Goal: Task Accomplishment & Management: Complete application form

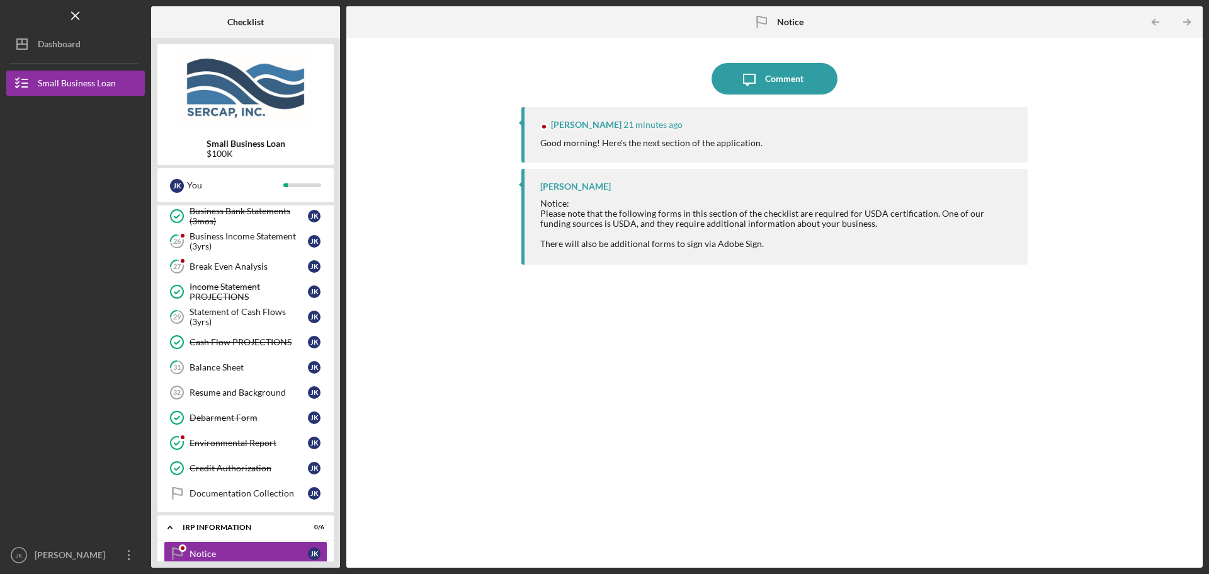
scroll to position [569, 0]
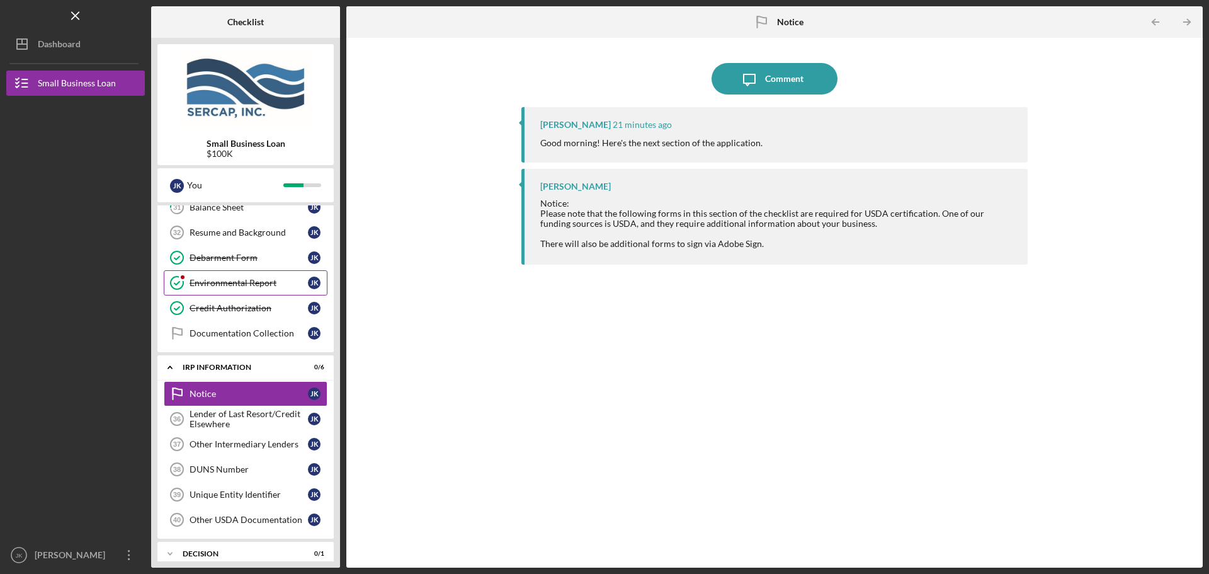
click at [247, 287] on div "Environmental Report" at bounding box center [249, 283] width 118 height 10
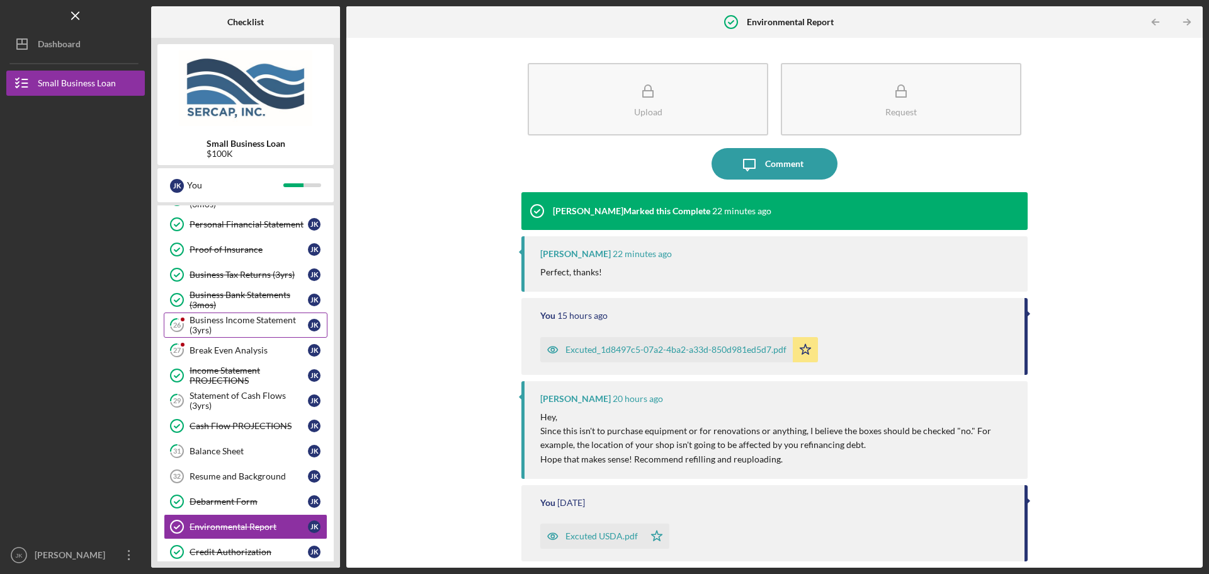
scroll to position [317, 0]
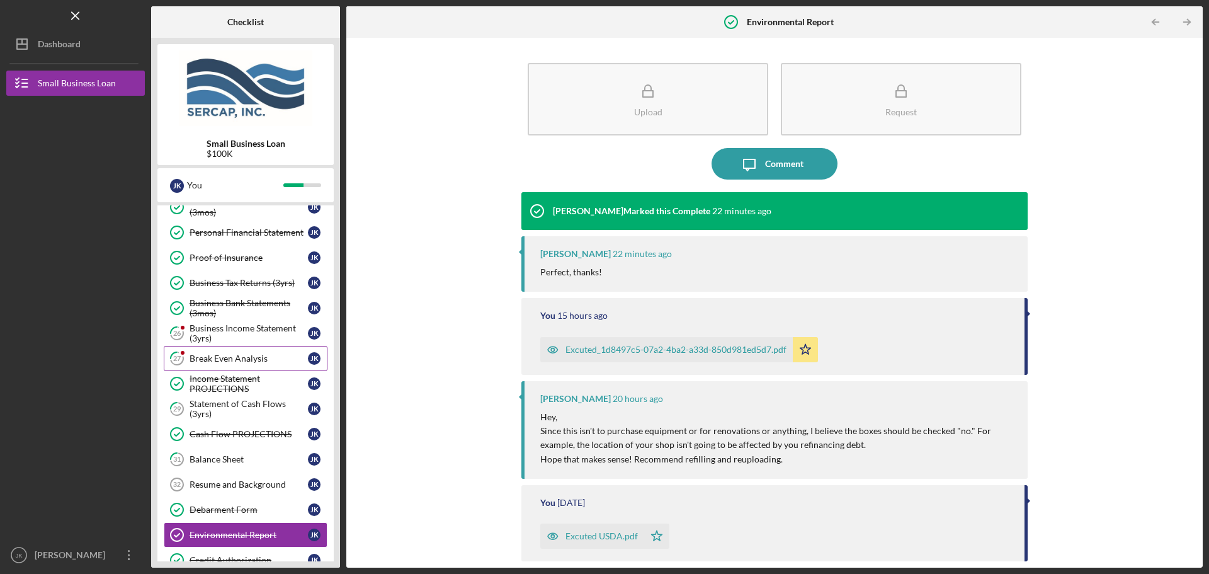
click at [243, 360] on div "Break Even Analysis" at bounding box center [249, 358] width 118 height 10
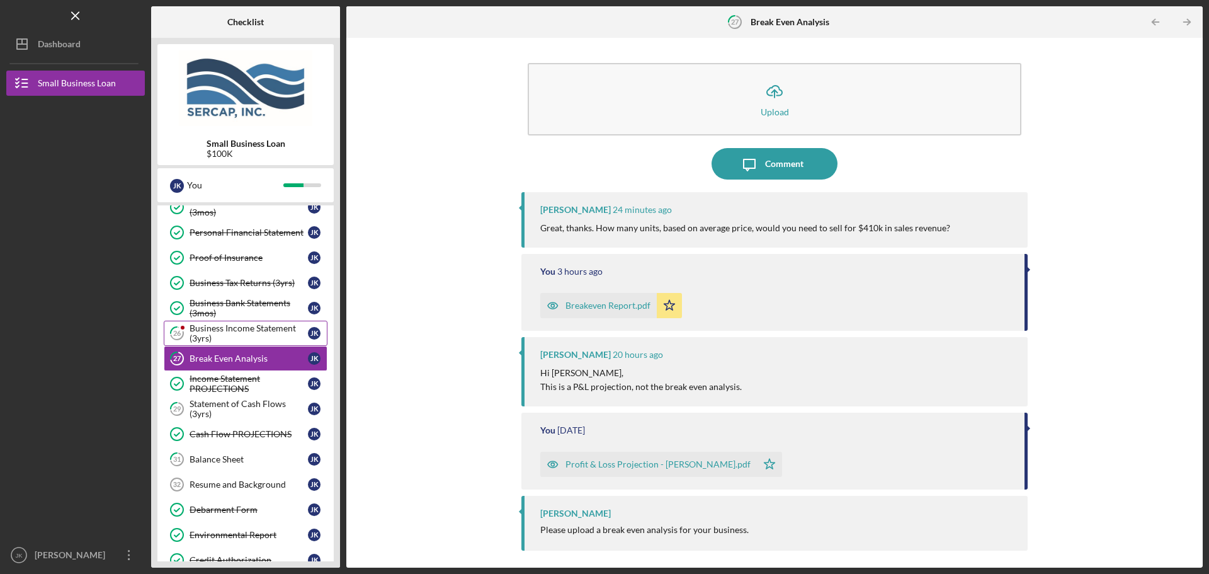
click at [226, 328] on div "Business Income Statement (3yrs)" at bounding box center [249, 333] width 118 height 20
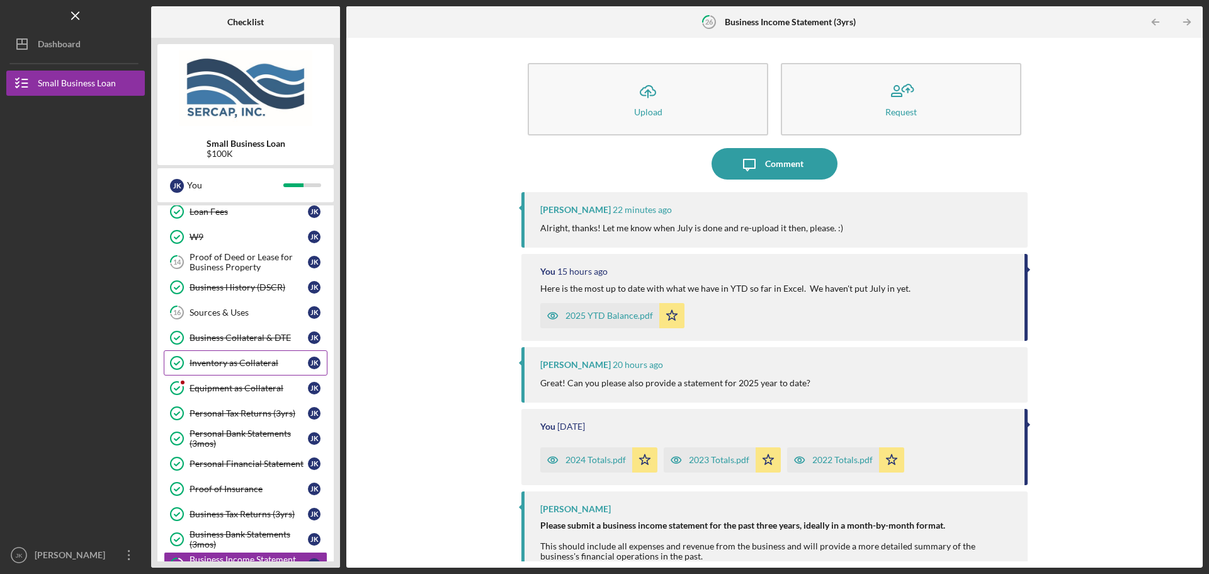
scroll to position [65, 0]
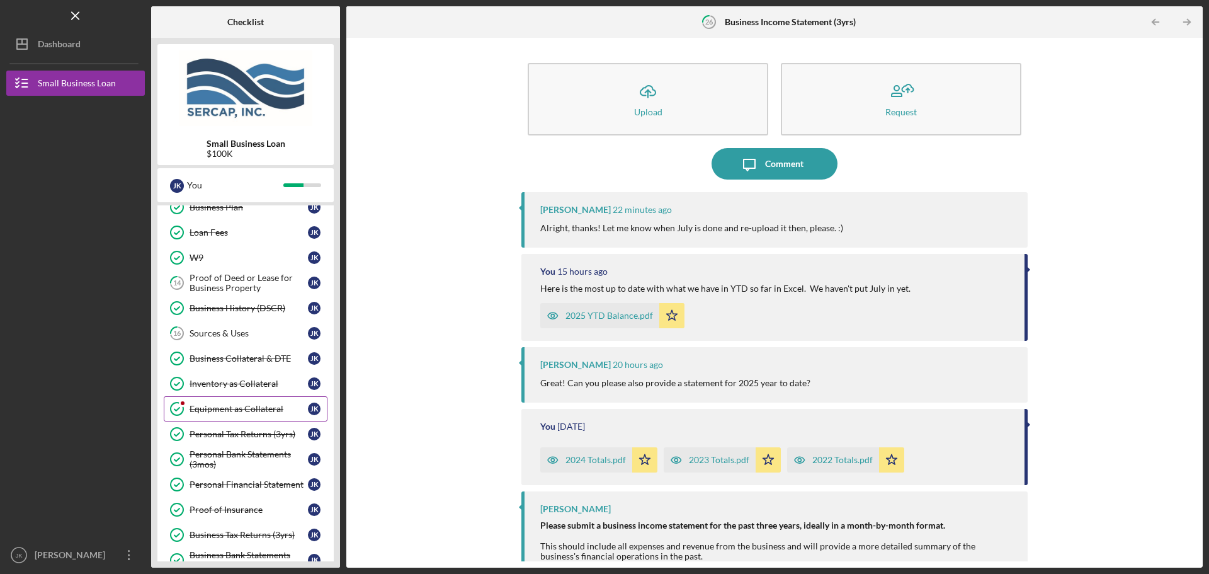
click at [238, 408] on div "Equipment as Collateral" at bounding box center [249, 409] width 118 height 10
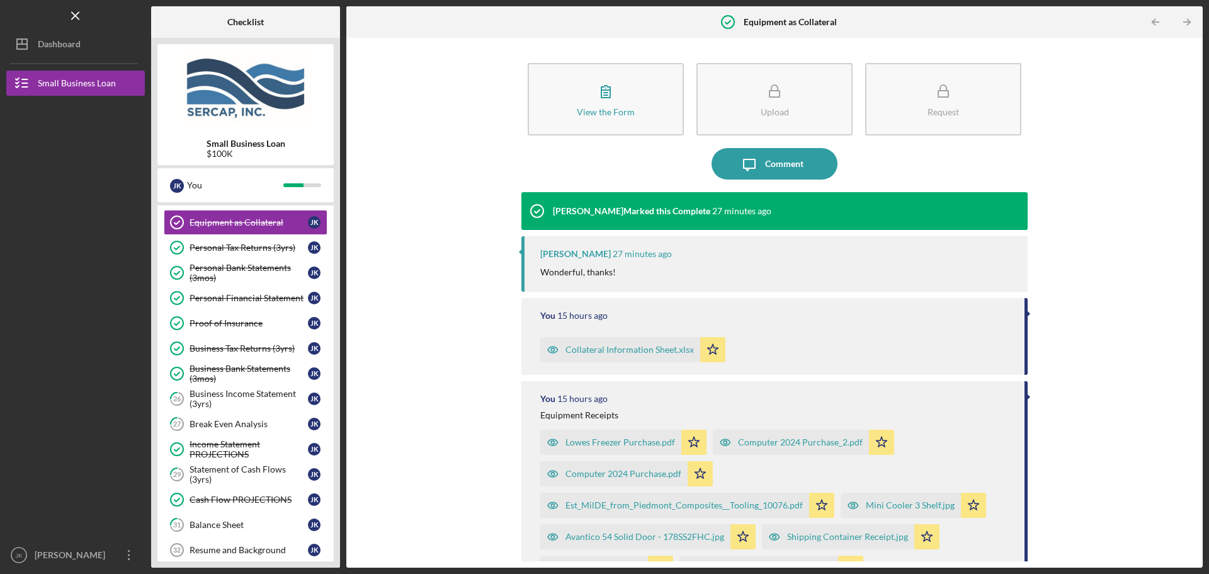
scroll to position [315, 0]
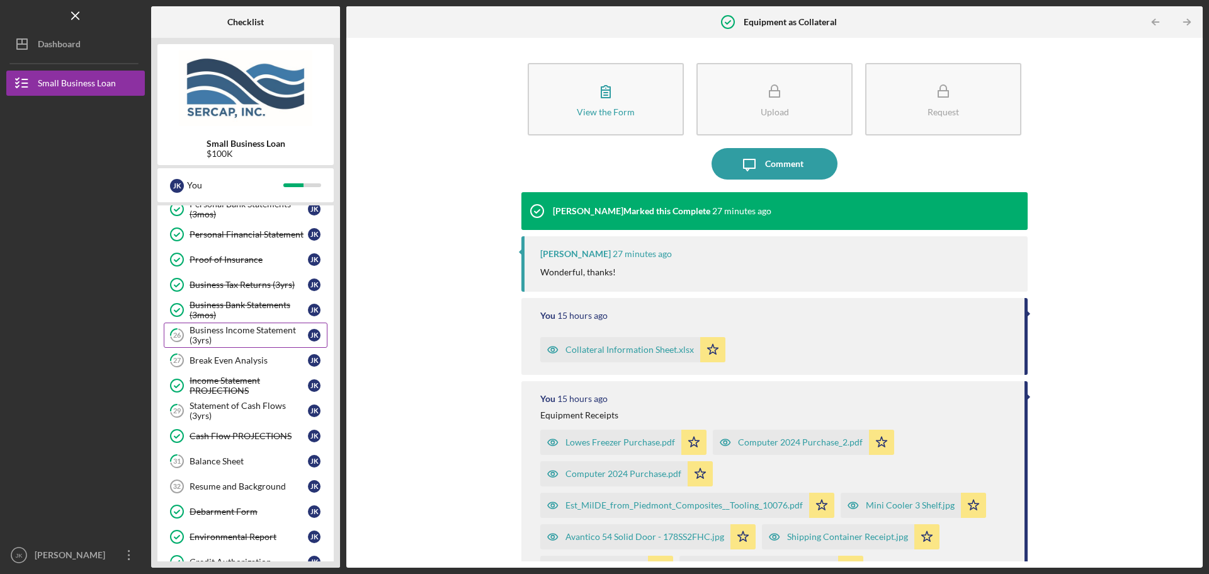
click at [259, 332] on div "Business Income Statement (3yrs)" at bounding box center [249, 335] width 118 height 20
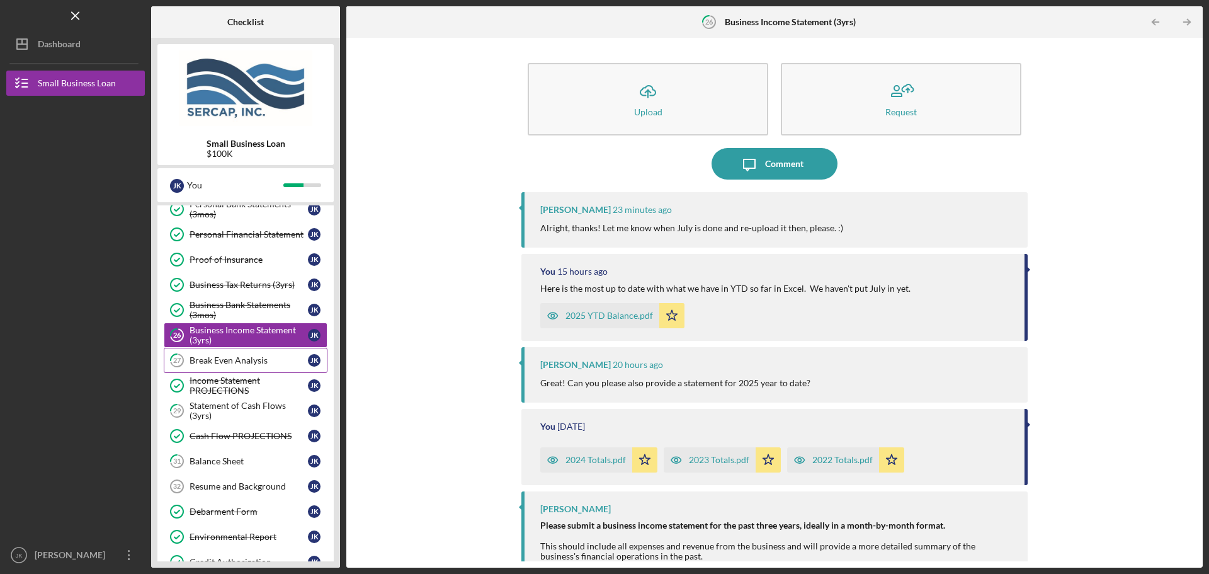
click at [262, 367] on link "27 Break Even Analysis J K" at bounding box center [246, 360] width 164 height 25
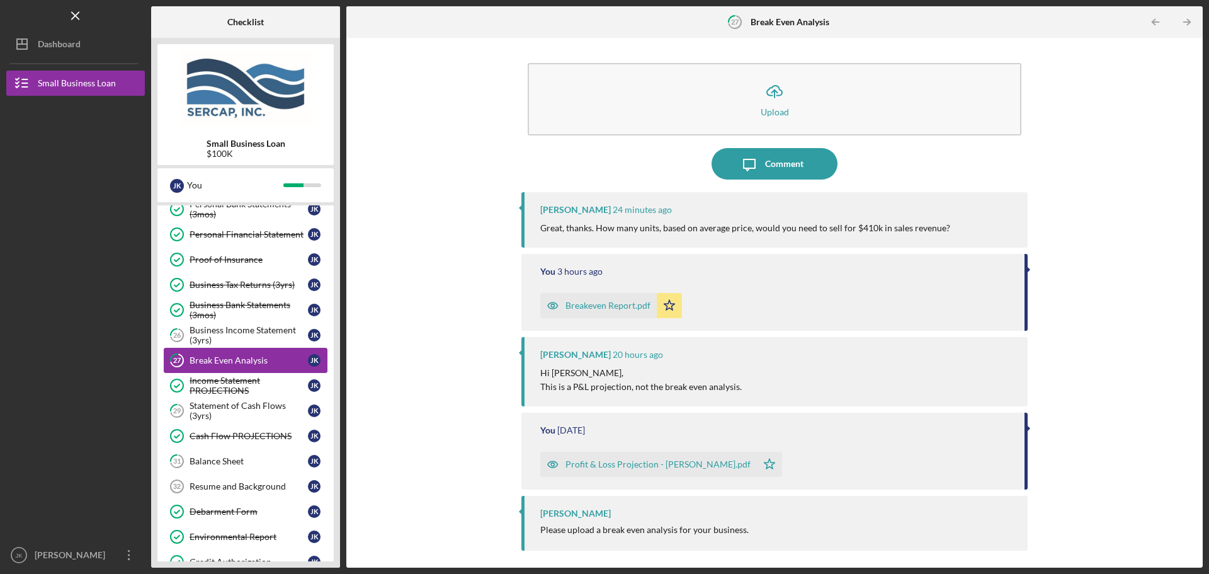
scroll to position [378, 0]
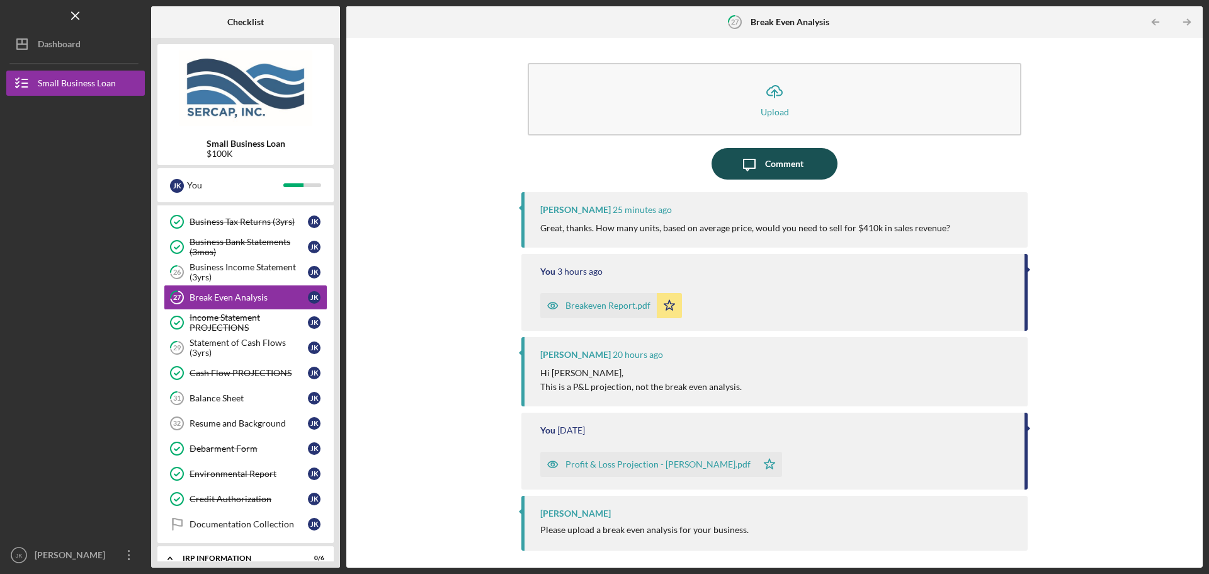
click at [755, 157] on icon "Icon/Message" at bounding box center [749, 163] width 31 height 31
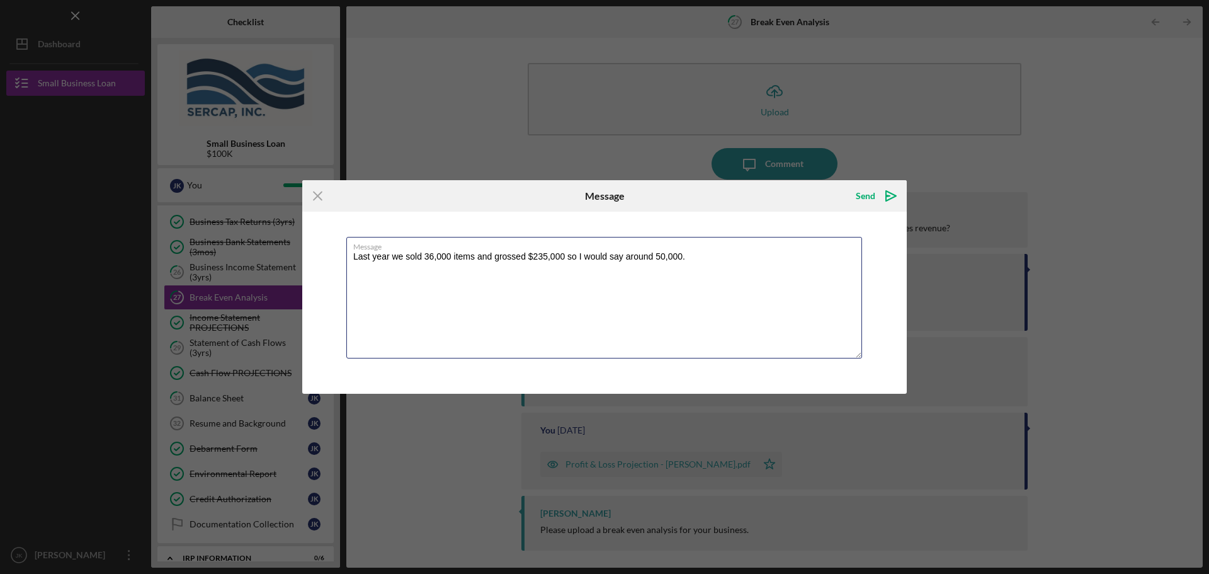
type textarea "Last year we sold 36,000 items and grossed $235,000 so I would say around 50,00…"
click at [874, 196] on div "Send" at bounding box center [866, 195] width 20 height 25
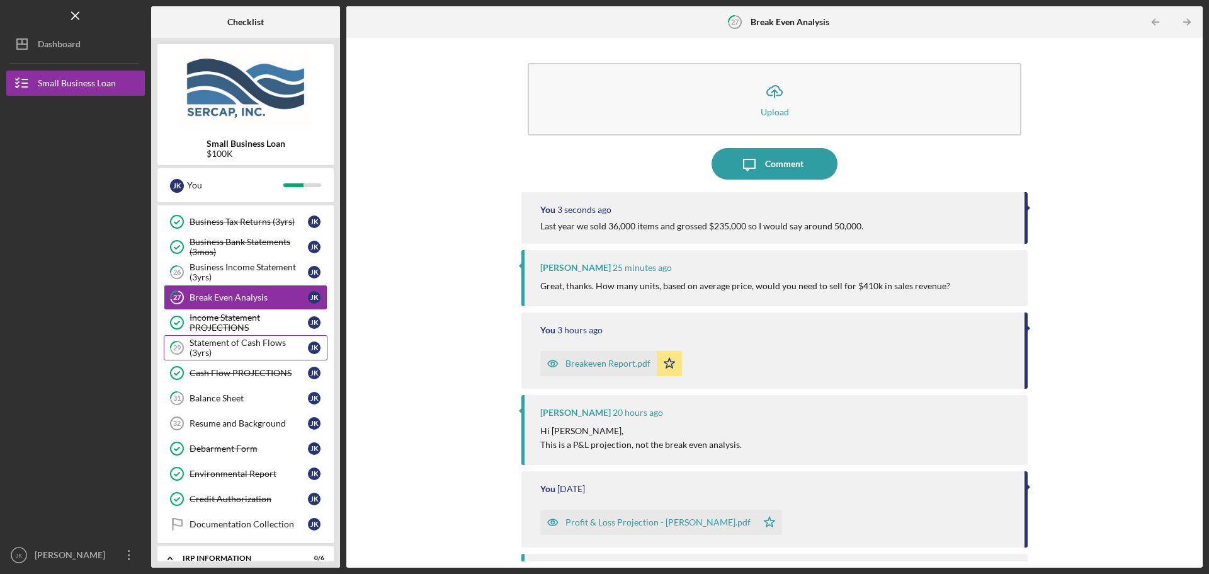
click at [260, 345] on div "Statement of Cash Flows (3yrs)" at bounding box center [249, 348] width 118 height 20
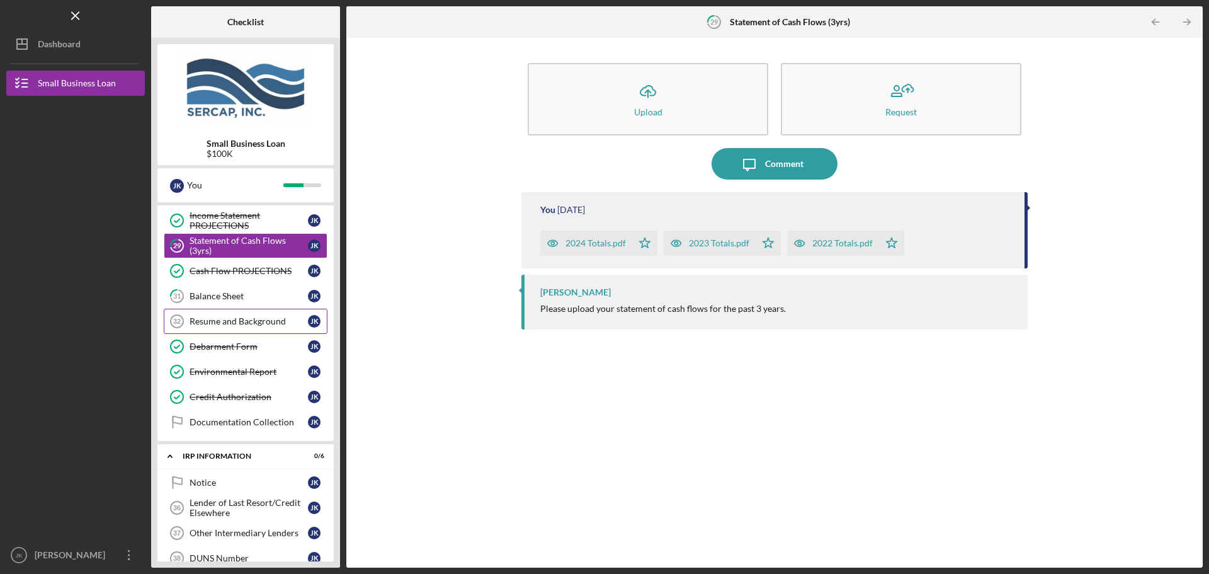
scroll to position [504, 0]
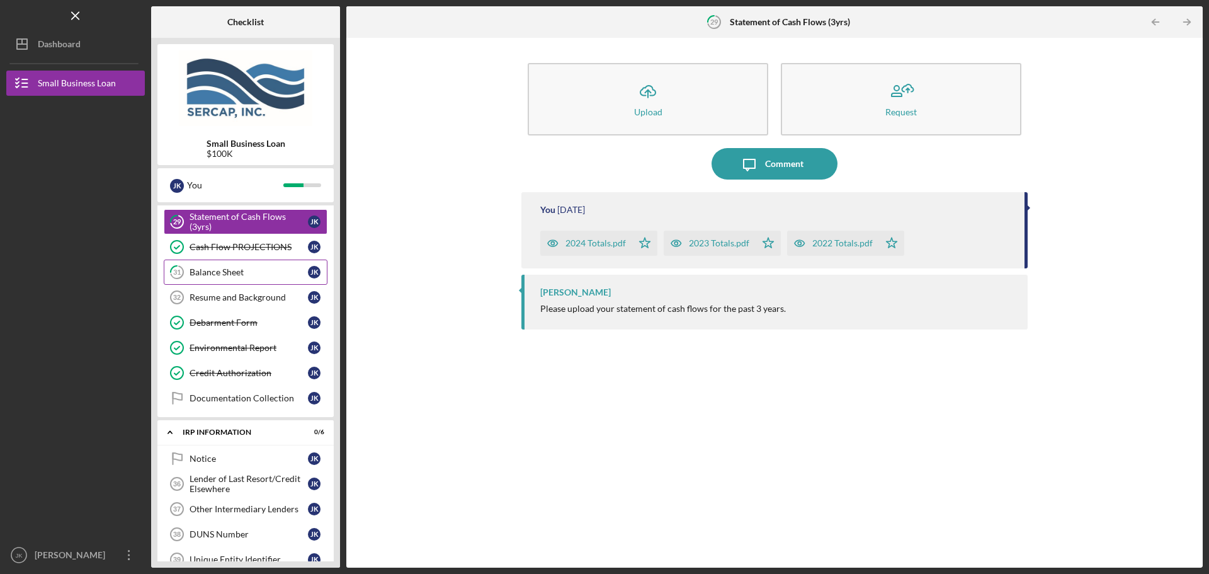
click at [256, 274] on div "Balance Sheet" at bounding box center [249, 272] width 118 height 10
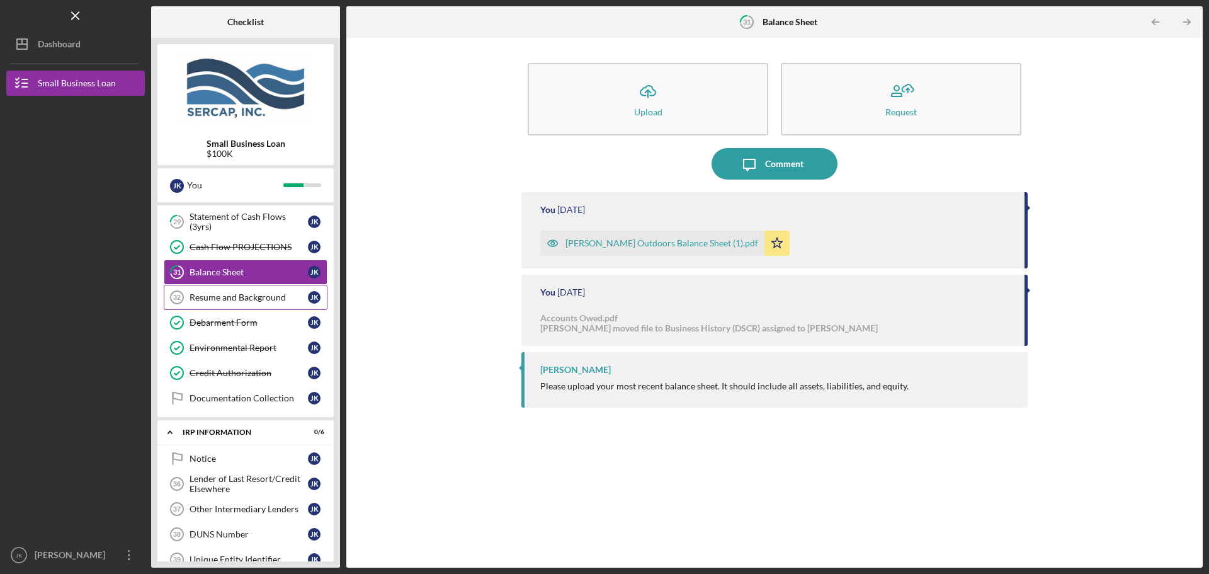
click at [248, 297] on div "Resume and Background" at bounding box center [249, 297] width 118 height 10
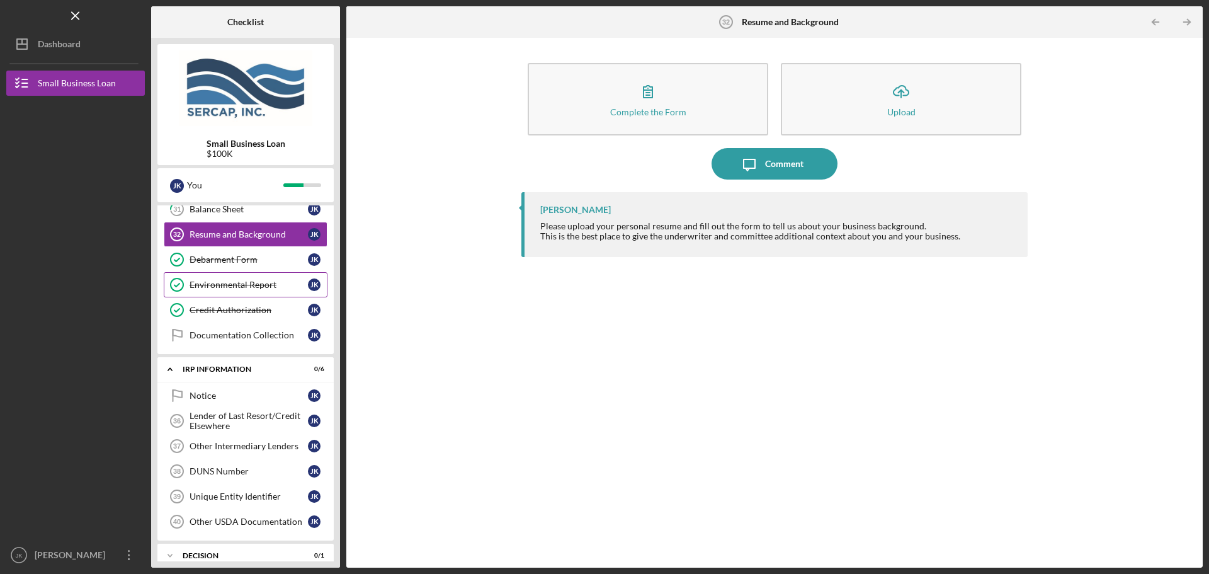
scroll to position [630, 0]
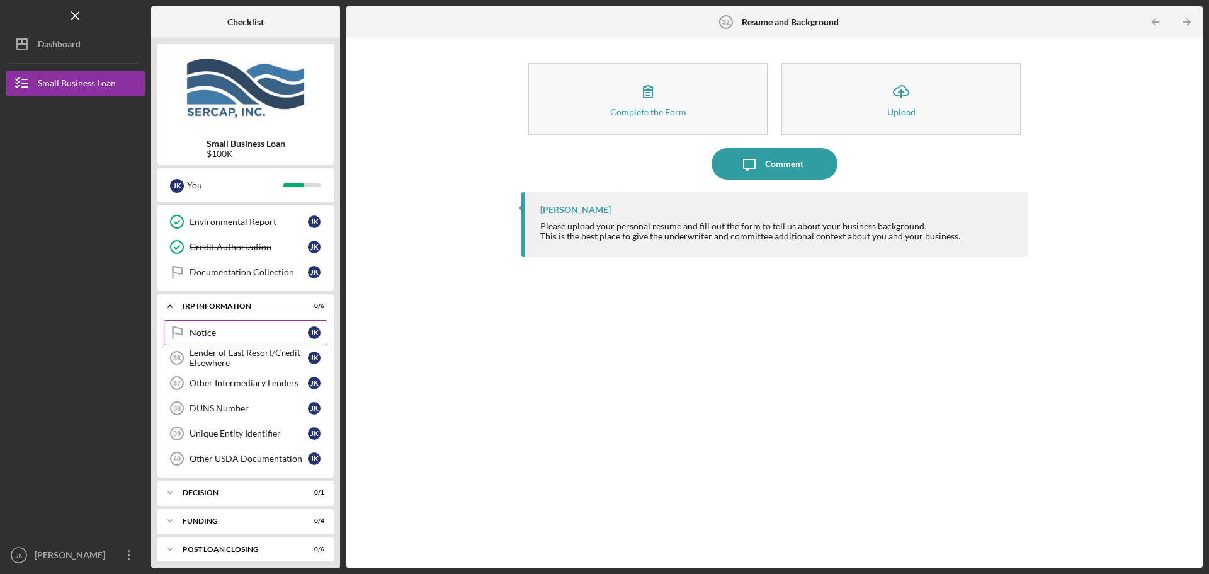
click at [248, 331] on div "Notice" at bounding box center [249, 333] width 118 height 10
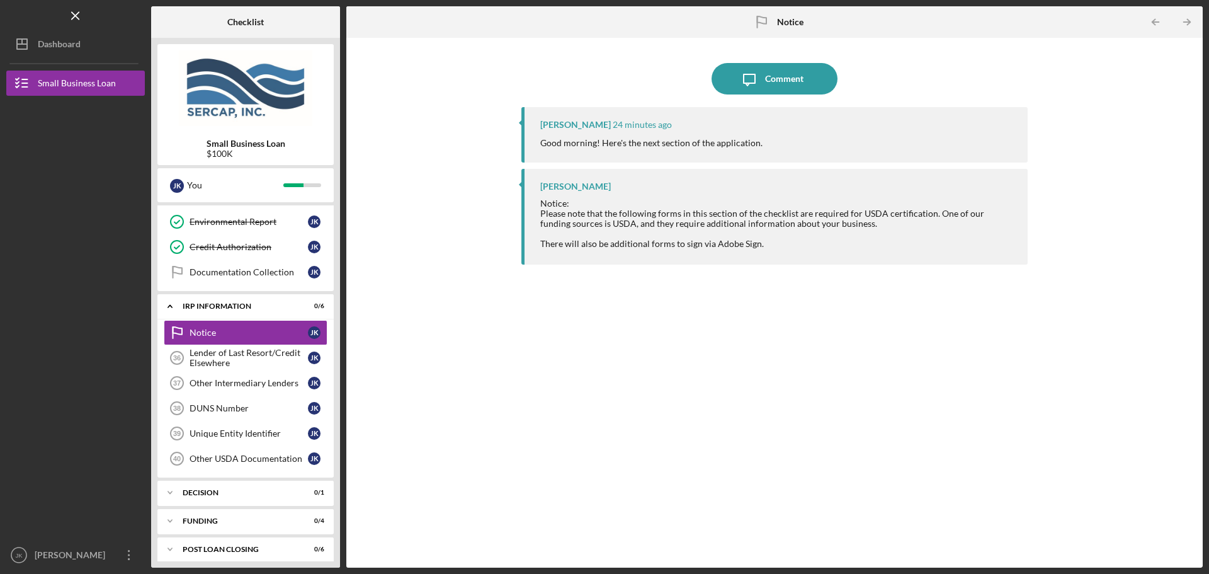
scroll to position [637, 0]
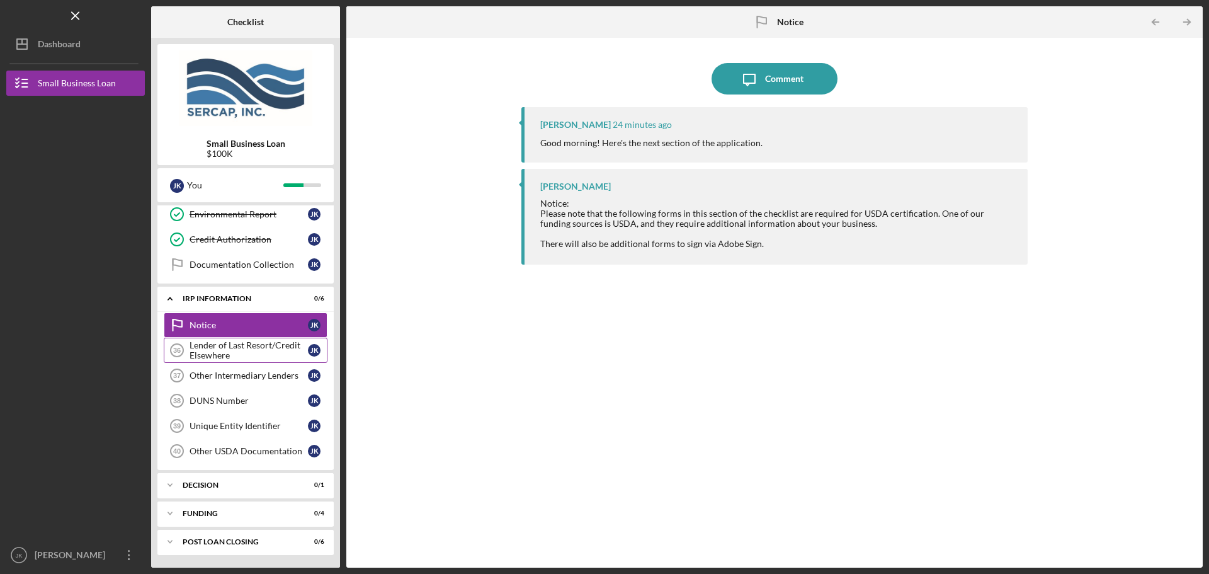
click at [258, 342] on div "Lender of Last Resort/Credit Elsewhere" at bounding box center [249, 350] width 118 height 20
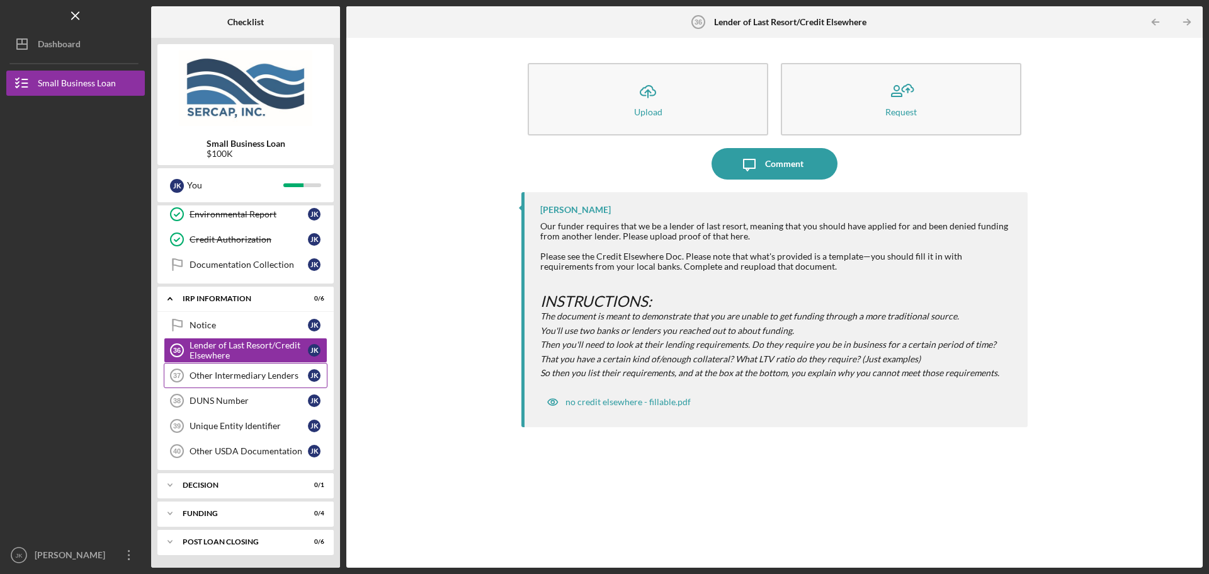
click at [273, 377] on div "Other Intermediary Lenders" at bounding box center [249, 375] width 118 height 10
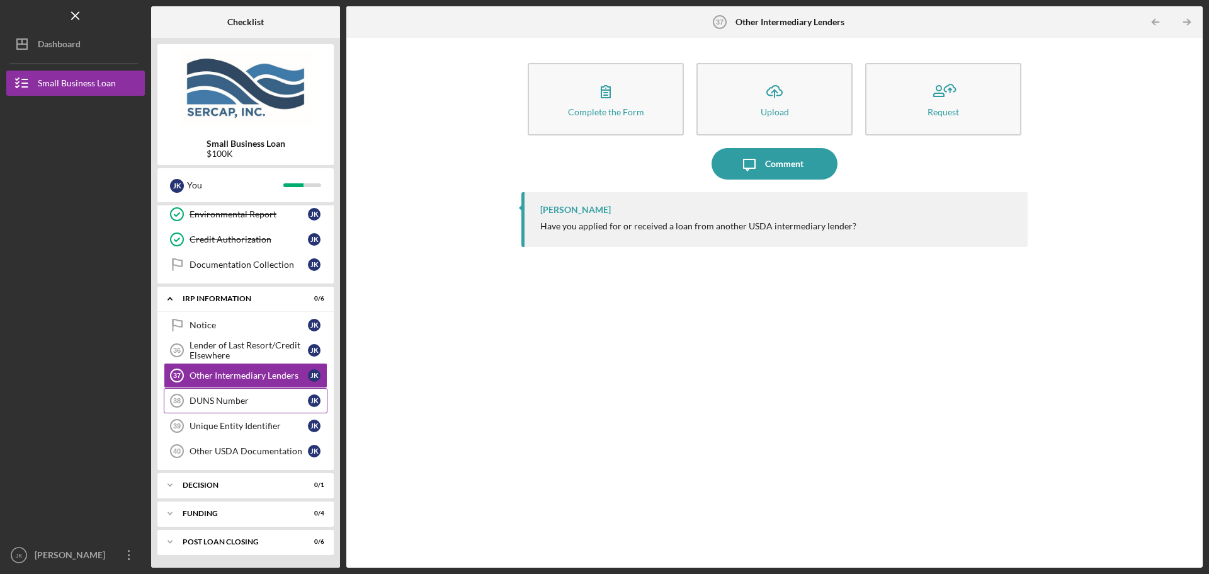
click at [254, 401] on div "DUNS Number" at bounding box center [249, 401] width 118 height 10
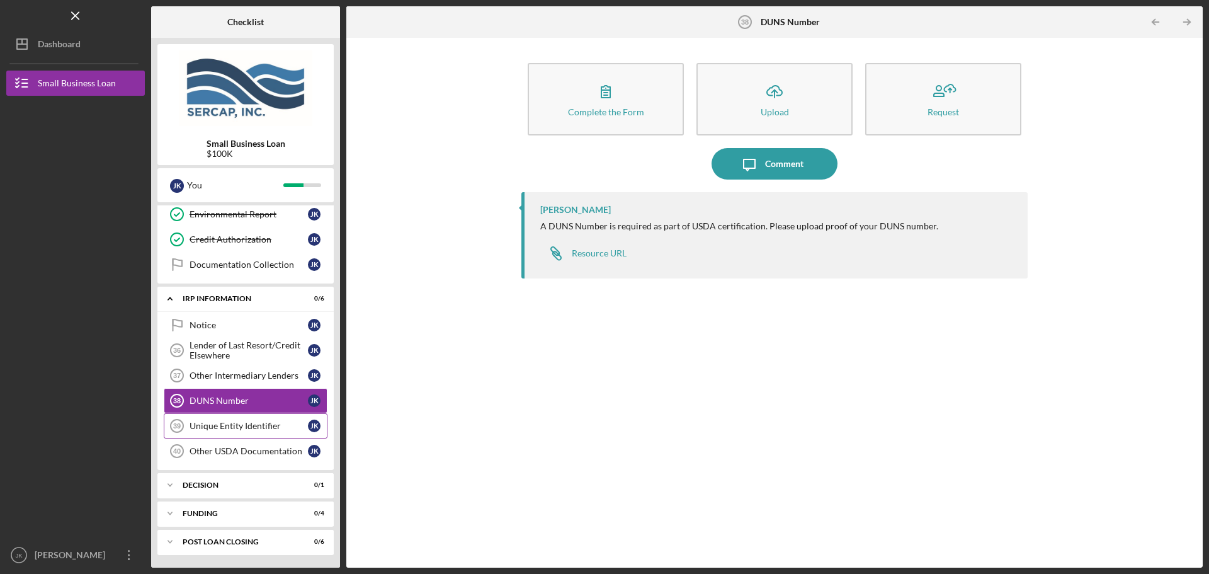
click at [244, 430] on div "Unique Entity Identifier" at bounding box center [249, 426] width 118 height 10
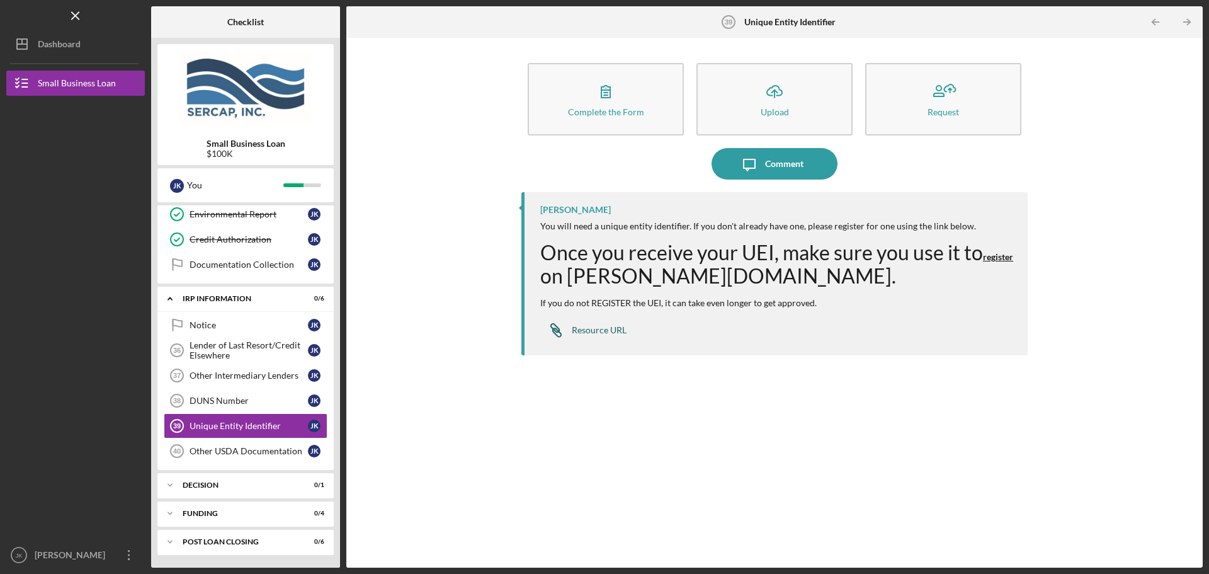
click at [607, 325] on div "Resource URL" at bounding box center [599, 330] width 55 height 10
click at [234, 457] on link "Other USDA Documentation 40 Other USDA Documentation J K" at bounding box center [246, 450] width 164 height 25
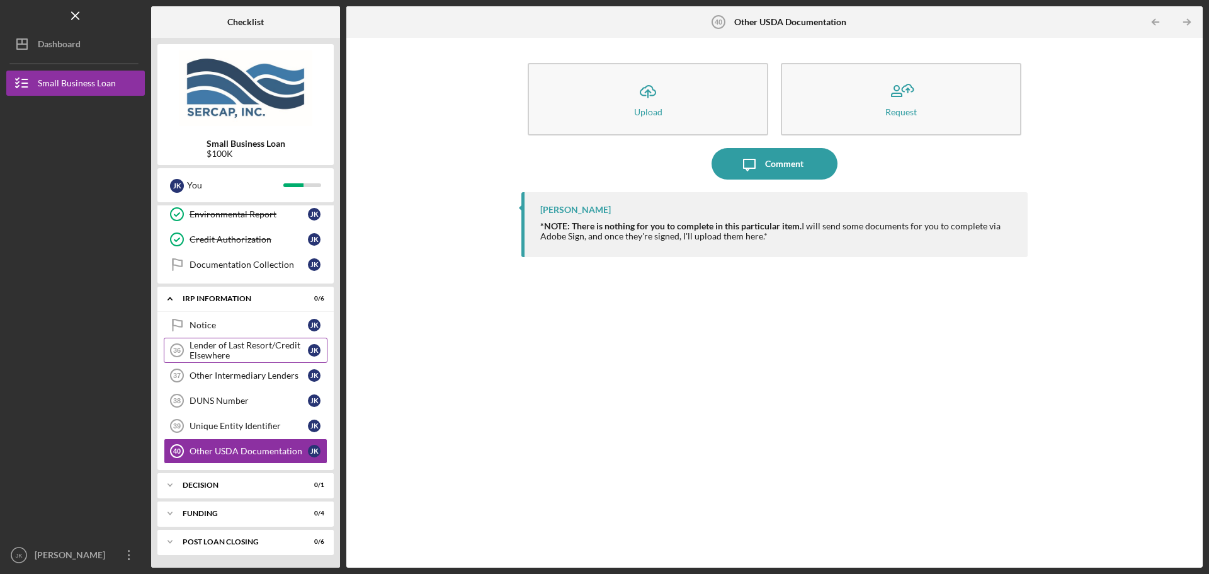
click at [248, 341] on div "Lender of Last Resort/Credit Elsewhere" at bounding box center [249, 350] width 118 height 20
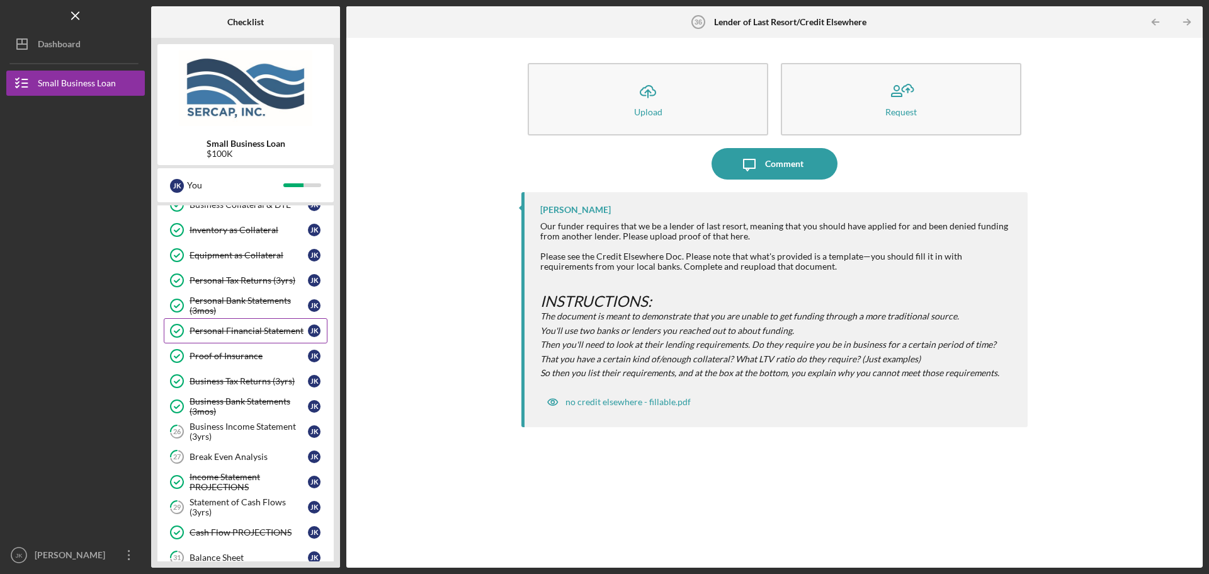
scroll to position [197, 0]
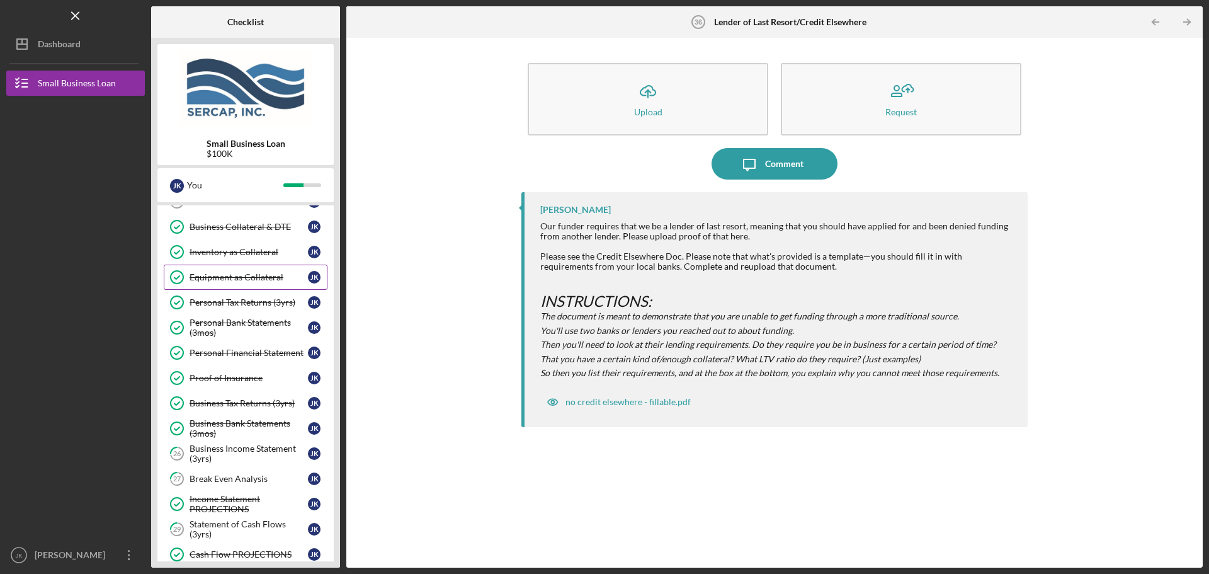
click at [256, 278] on div "Equipment as Collateral" at bounding box center [249, 277] width 118 height 10
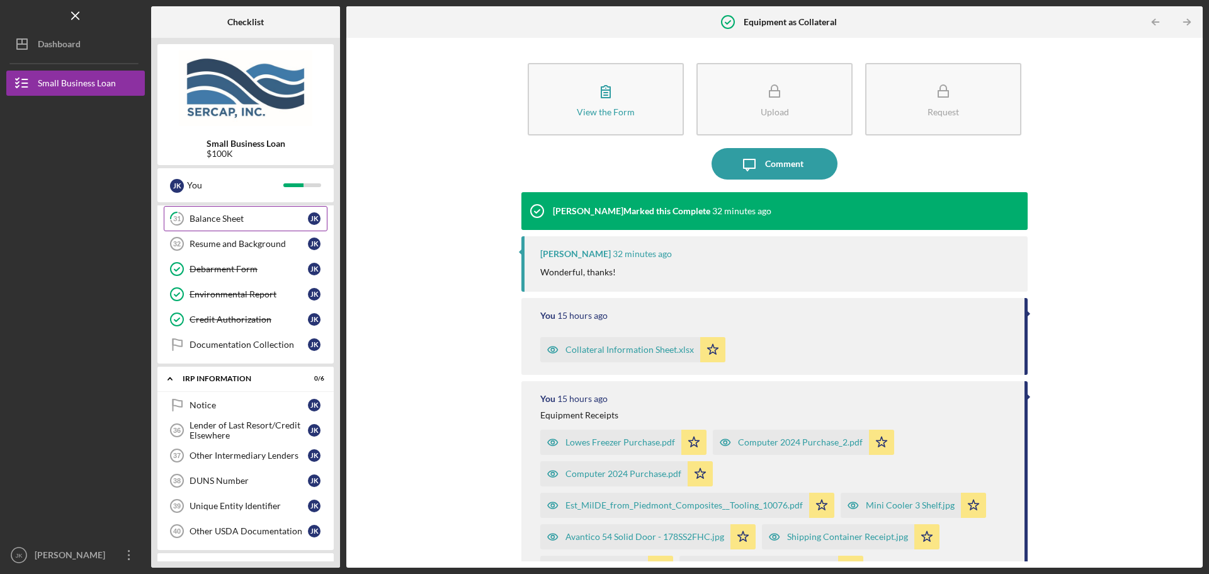
scroll to position [574, 0]
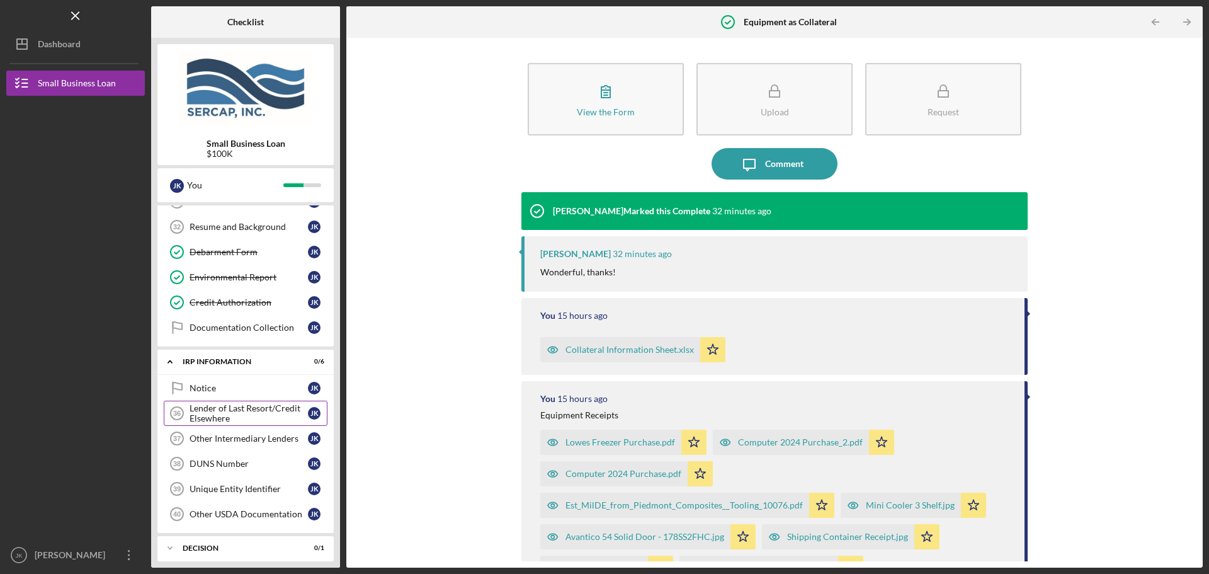
click at [240, 407] on div "Lender of Last Resort/Credit Elsewhere" at bounding box center [249, 413] width 118 height 20
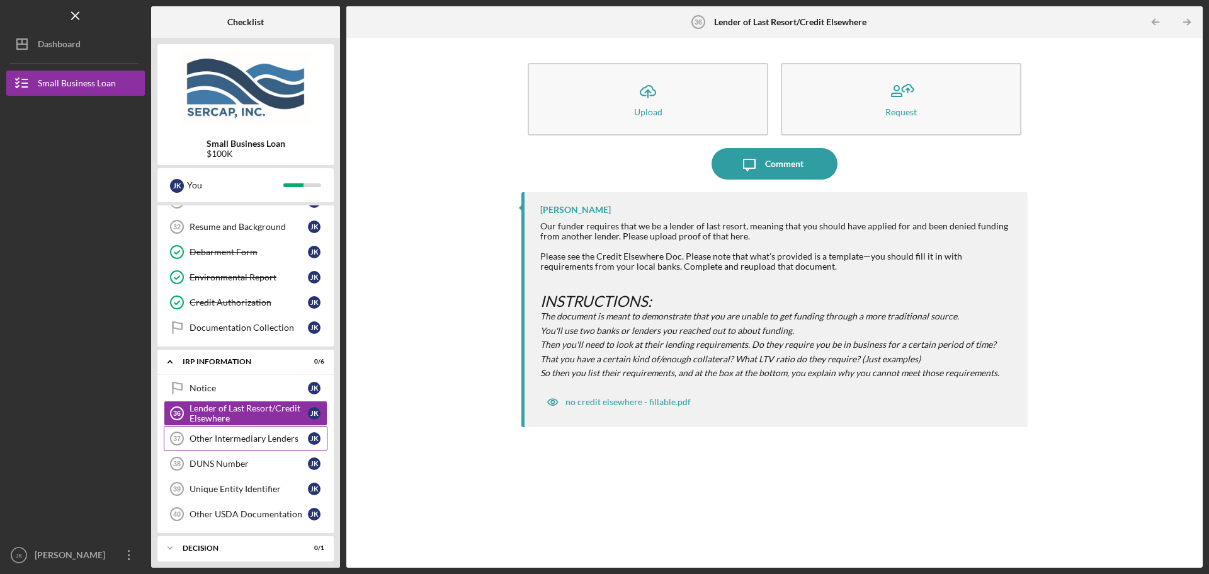
click at [231, 444] on link "Other Intermediary Lenders 37 Other Intermediary Lenders J K" at bounding box center [246, 438] width 164 height 25
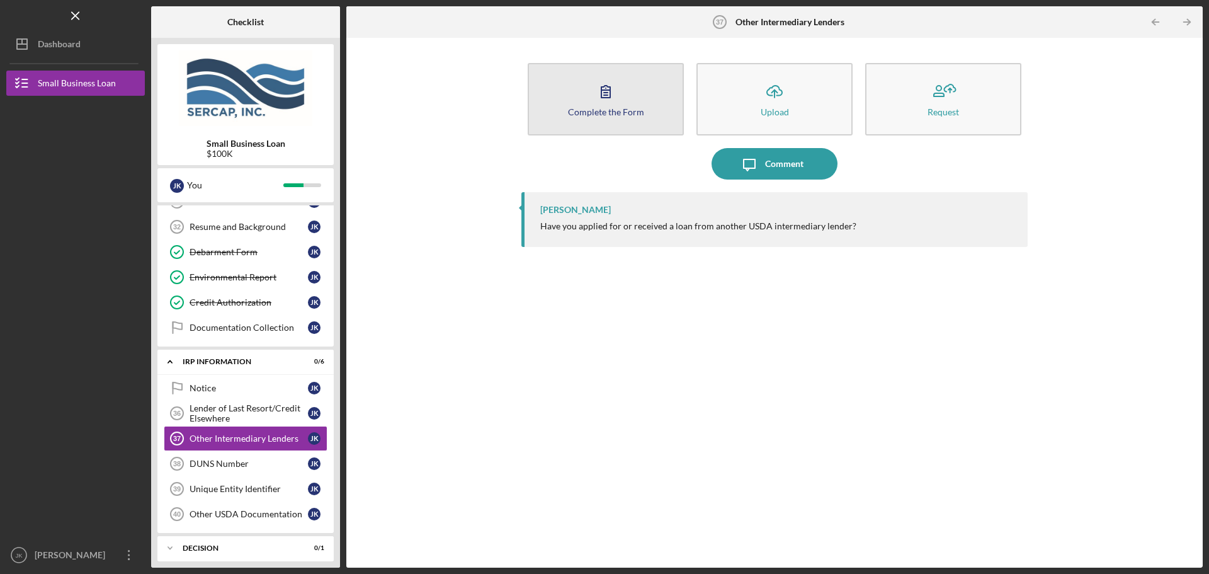
click at [631, 97] on button "Complete the Form Form" at bounding box center [606, 99] width 156 height 72
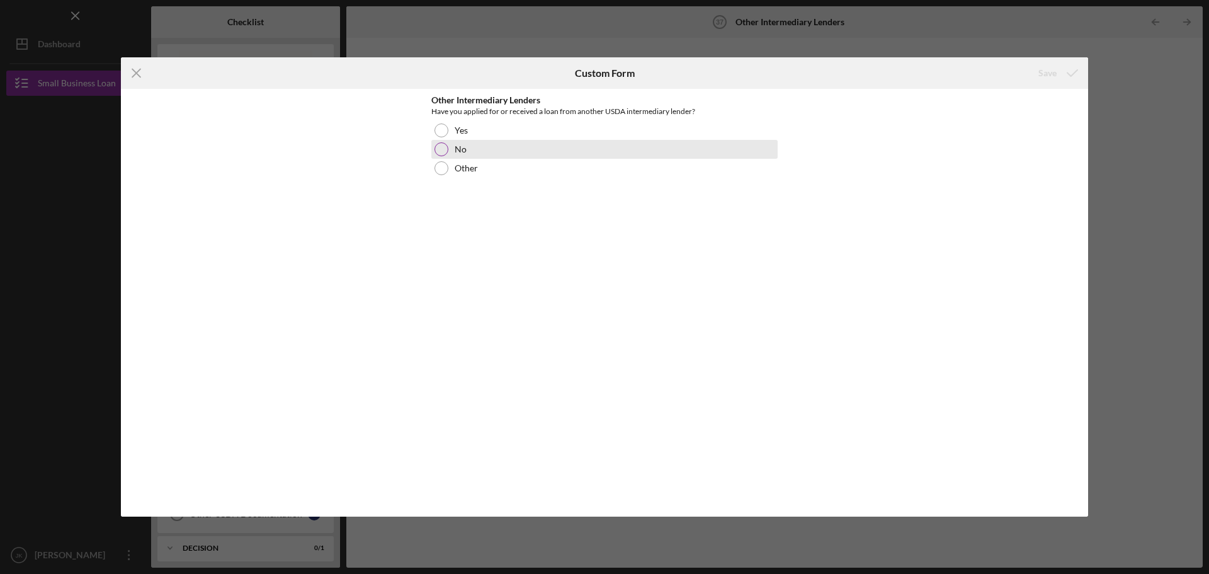
click at [470, 147] on div "No" at bounding box center [605, 149] width 346 height 19
click at [1066, 67] on icon "submit" at bounding box center [1072, 72] width 31 height 31
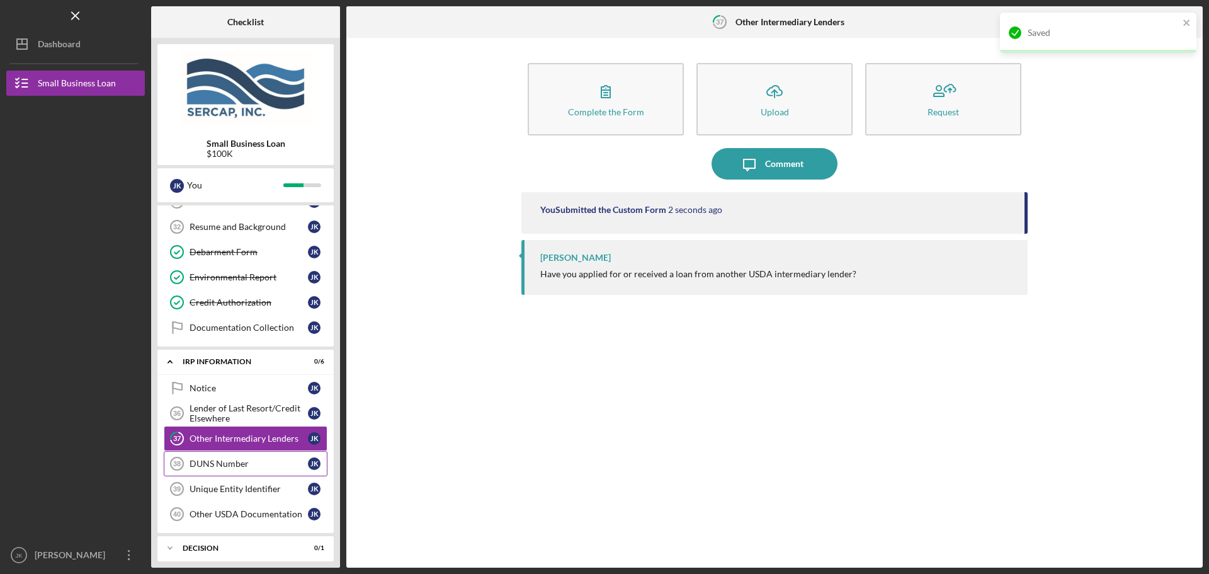
click at [254, 461] on div "DUNS Number" at bounding box center [249, 464] width 118 height 10
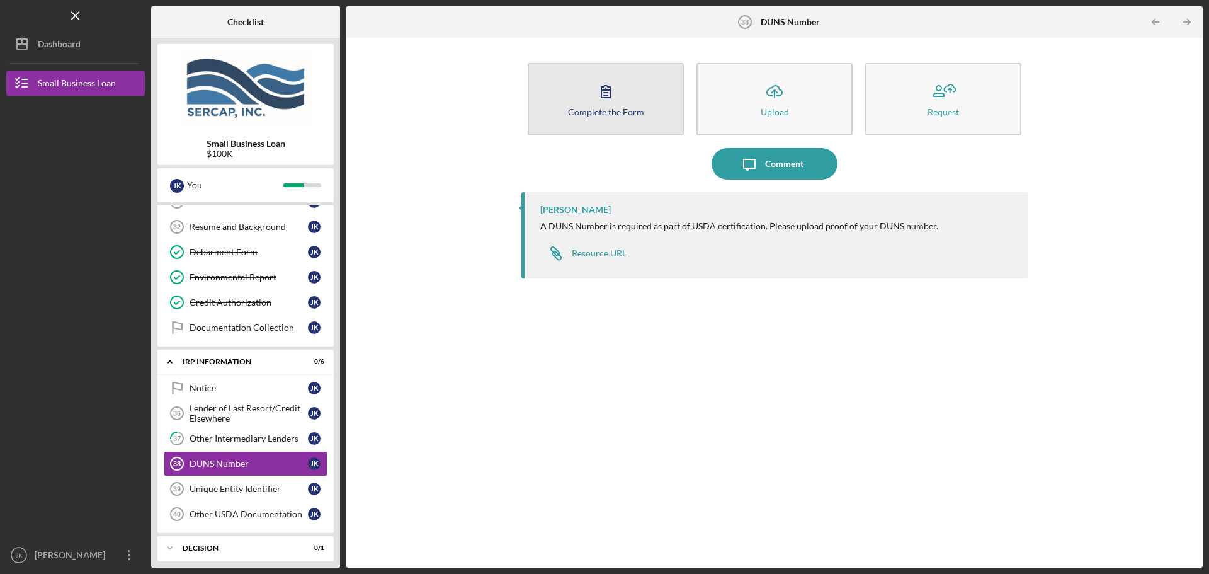
click at [634, 103] on button "Complete the Form Form" at bounding box center [606, 99] width 156 height 72
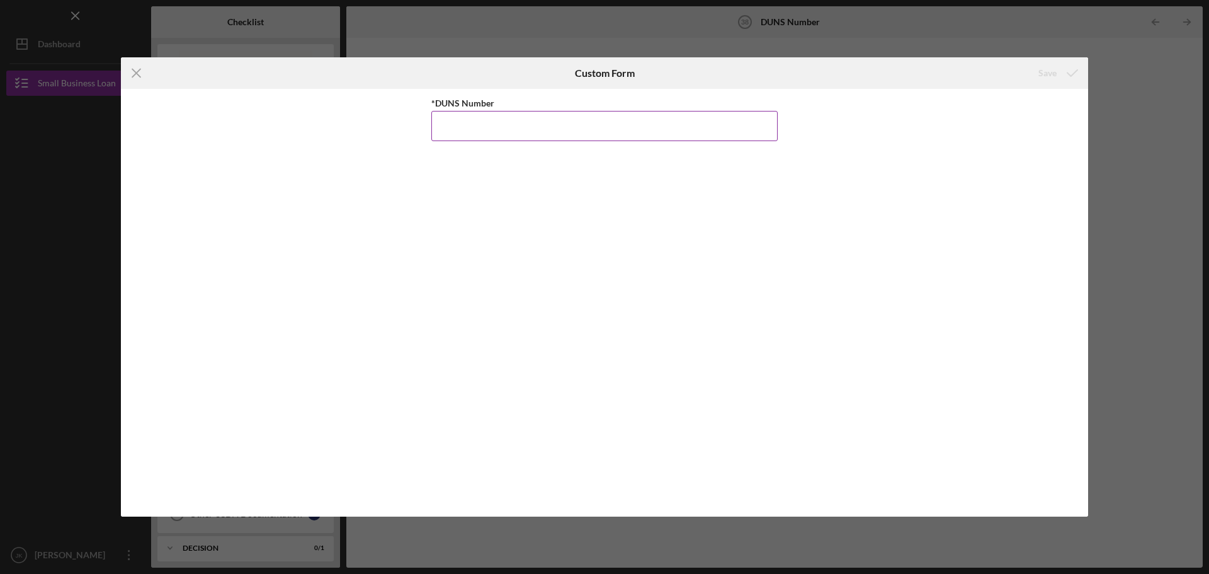
click at [472, 129] on input "*DUNS Number" at bounding box center [605, 126] width 346 height 30
paste input "[PHONE_NUMBER]"
type input "[PHONE_NUMBER]"
click at [683, 232] on div "*DUNS Number [PHONE_NUMBER]" at bounding box center [605, 302] width 346 height 415
click at [1043, 69] on div "Save" at bounding box center [1048, 72] width 18 height 25
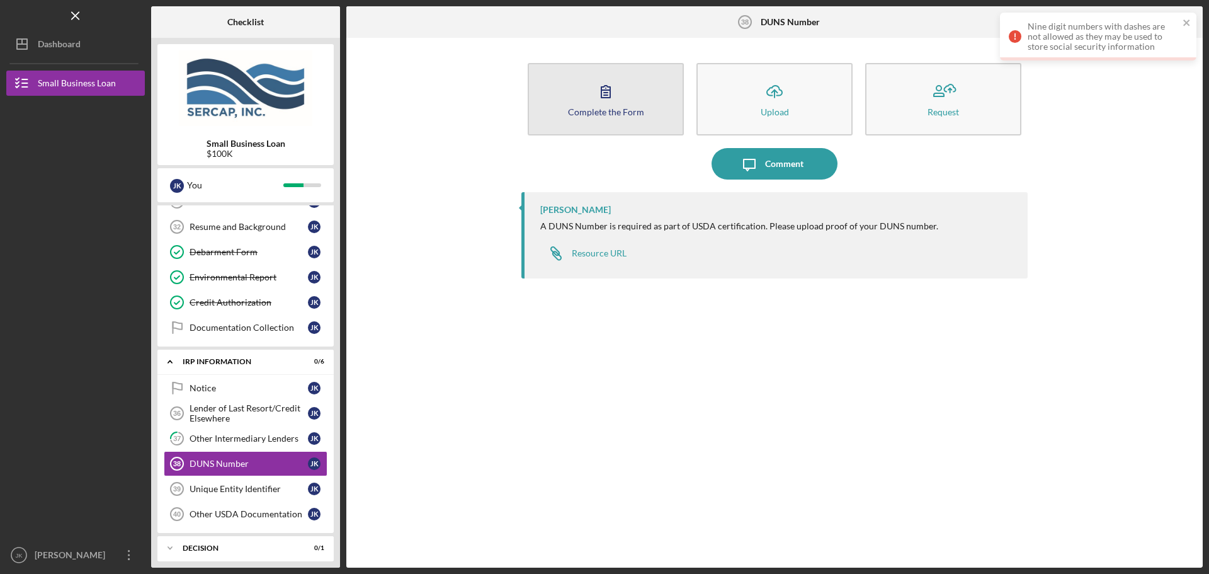
click at [621, 107] on div "Complete the Form" at bounding box center [606, 111] width 76 height 9
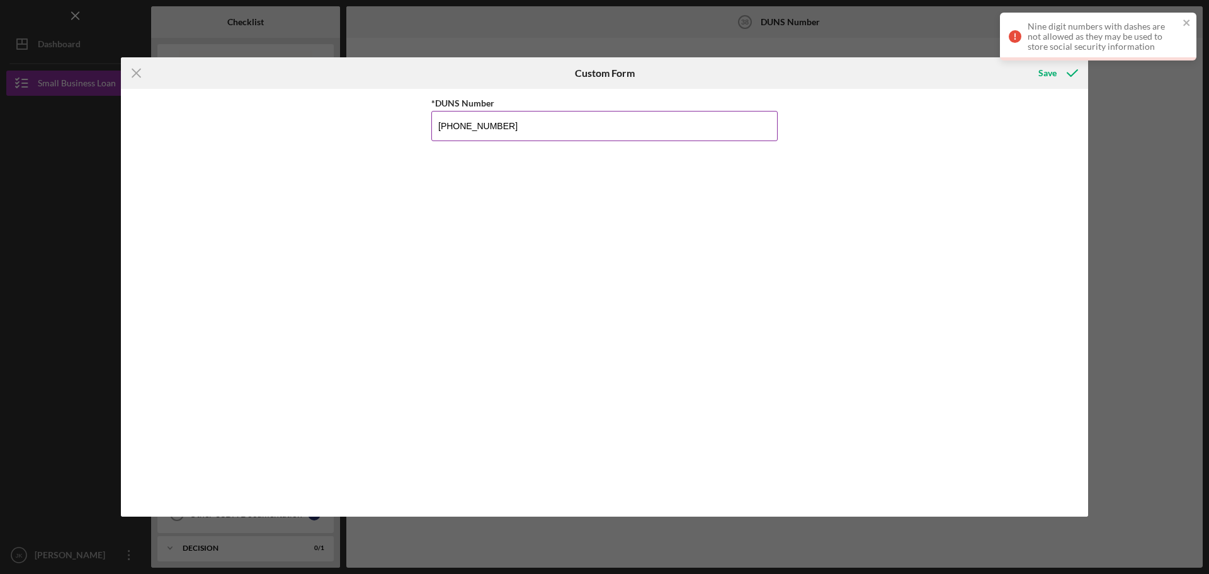
click at [451, 129] on input "[PHONE_NUMBER]" at bounding box center [605, 126] width 346 height 30
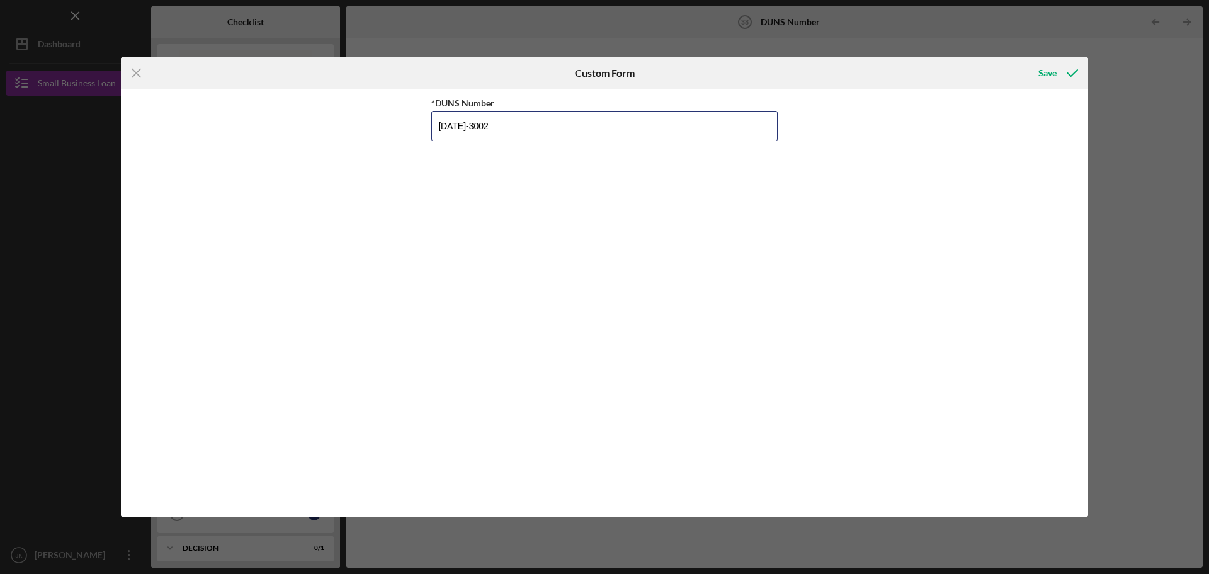
paste input "-9"
click at [449, 131] on input "[PHONE_NUMBER]" at bounding box center [605, 126] width 346 height 30
click at [466, 131] on input "11946-3002" at bounding box center [605, 126] width 346 height 30
type input "119463002"
click at [1044, 70] on div "Save" at bounding box center [1048, 72] width 18 height 25
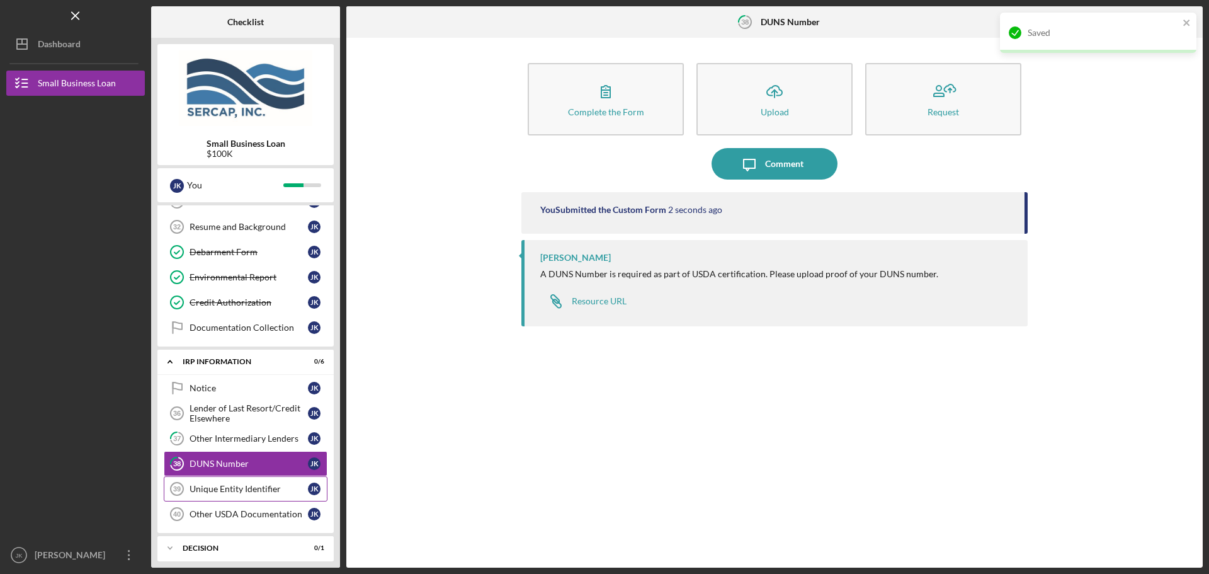
click at [266, 484] on div "Unique Entity Identifier" at bounding box center [249, 489] width 118 height 10
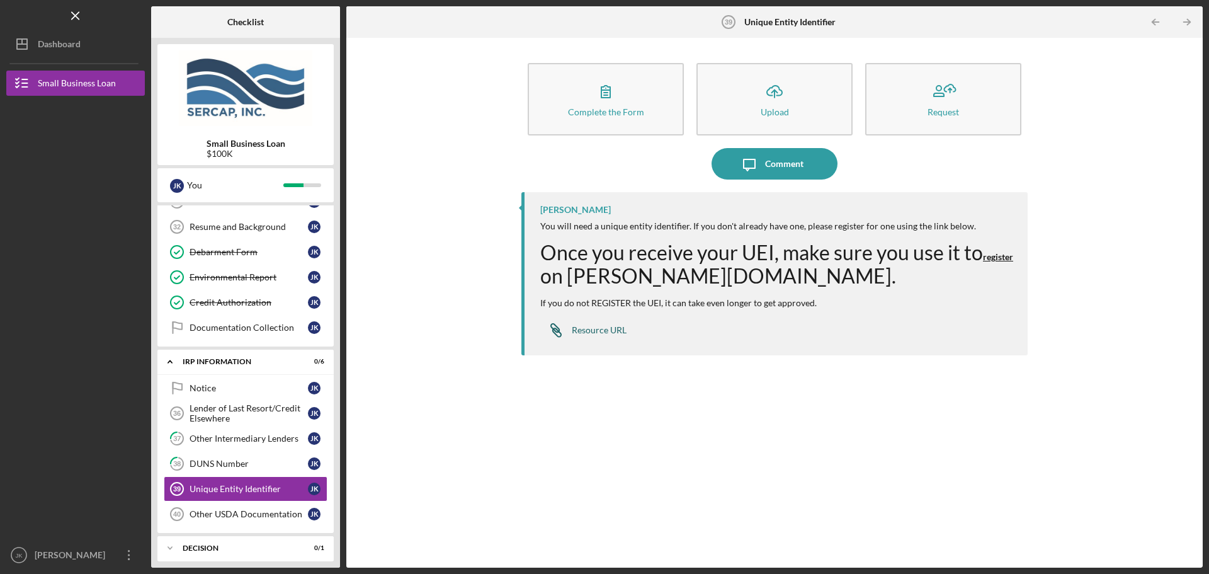
click at [592, 330] on div "Resource URL" at bounding box center [599, 330] width 55 height 10
click at [591, 333] on div "Resource URL" at bounding box center [599, 330] width 55 height 10
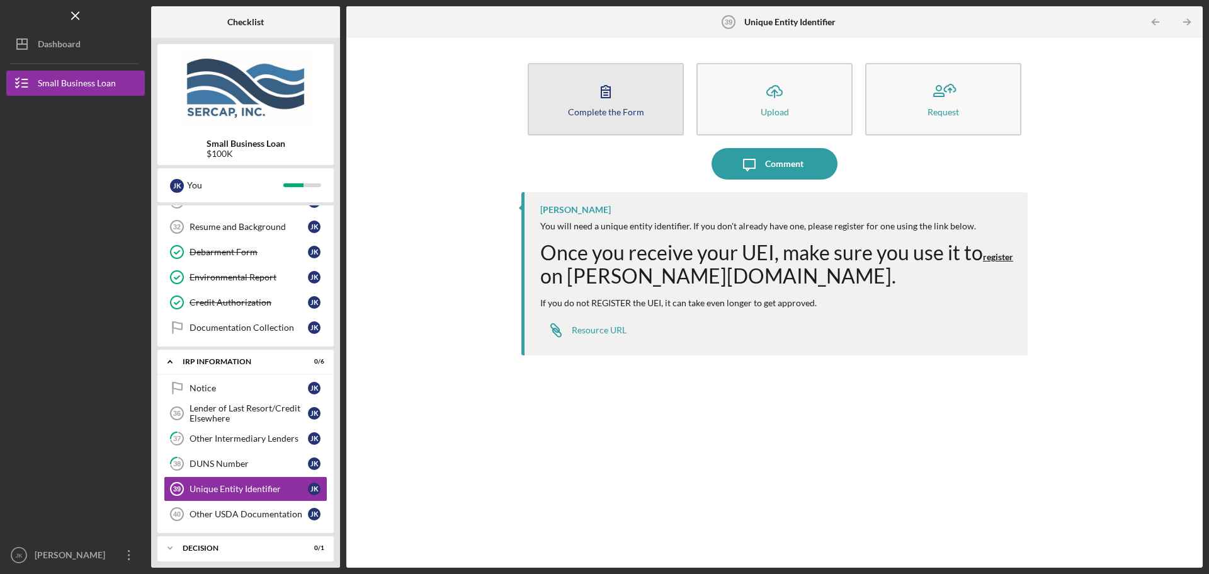
click at [634, 101] on button "Complete the Form Form" at bounding box center [606, 99] width 156 height 72
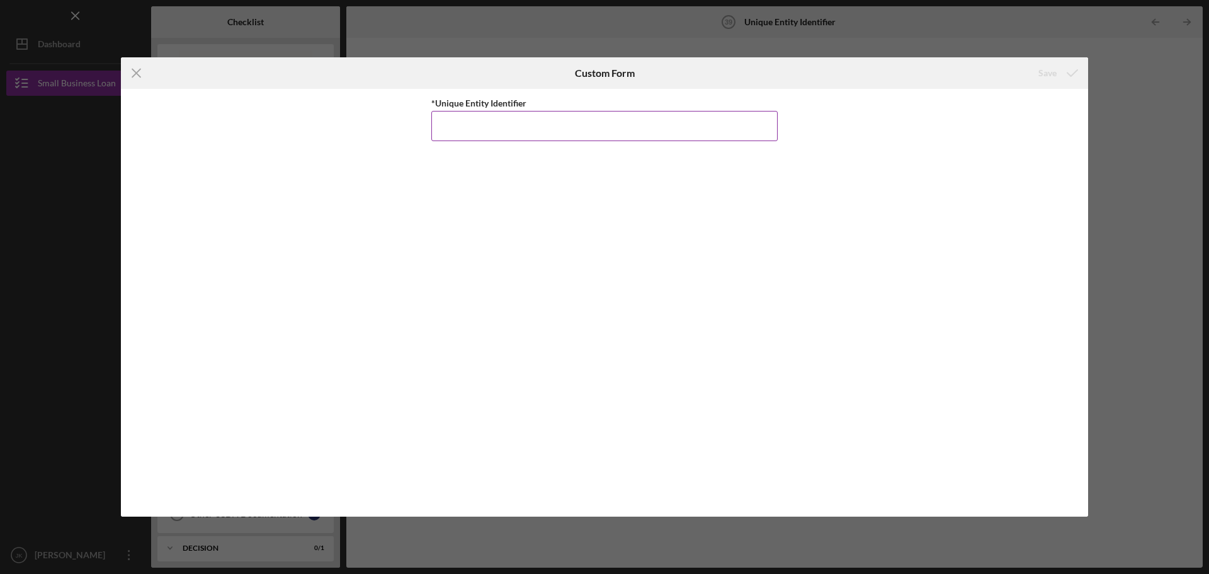
click at [516, 130] on input "*Unique Entity Identifier" at bounding box center [605, 126] width 346 height 30
paste input "D6F6QMLS9HC4"
type input "D6F6QMLS9HC4"
click at [1046, 70] on div "Save" at bounding box center [1048, 72] width 18 height 25
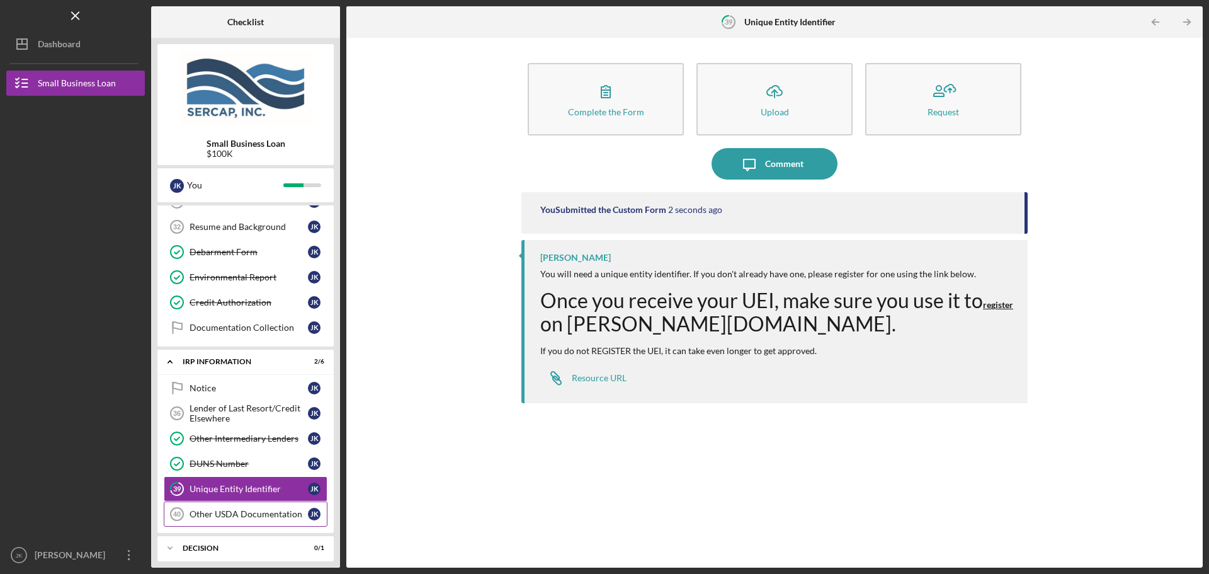
click at [263, 508] on link "Other USDA Documentation 40 Other USDA Documentation J K" at bounding box center [246, 513] width 164 height 25
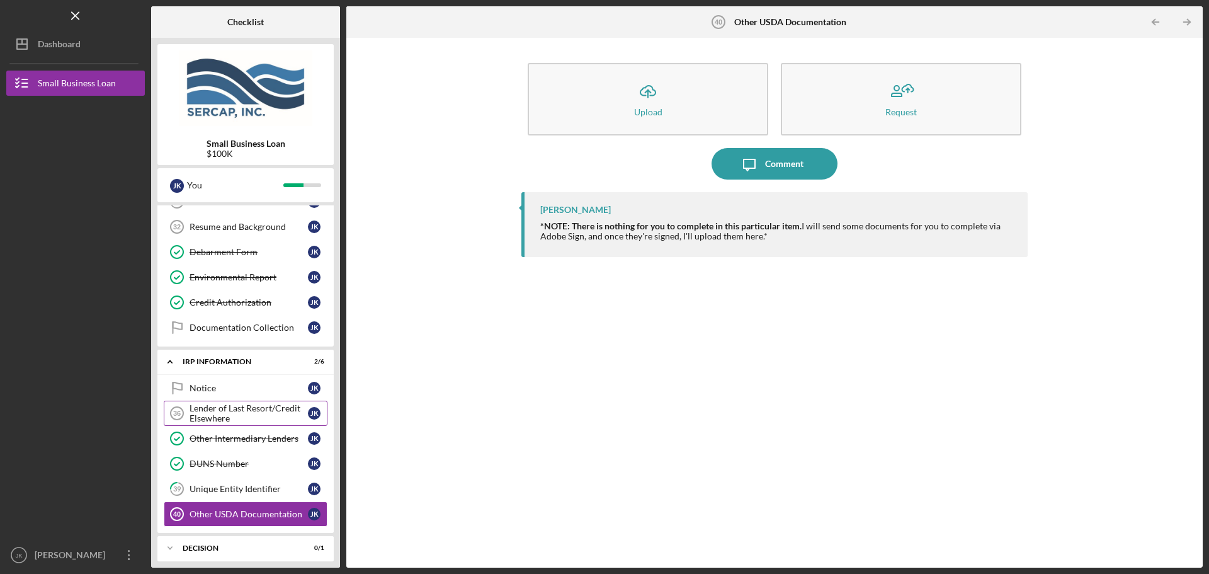
click at [227, 415] on div "Lender of Last Resort/Credit Elsewhere" at bounding box center [249, 413] width 118 height 20
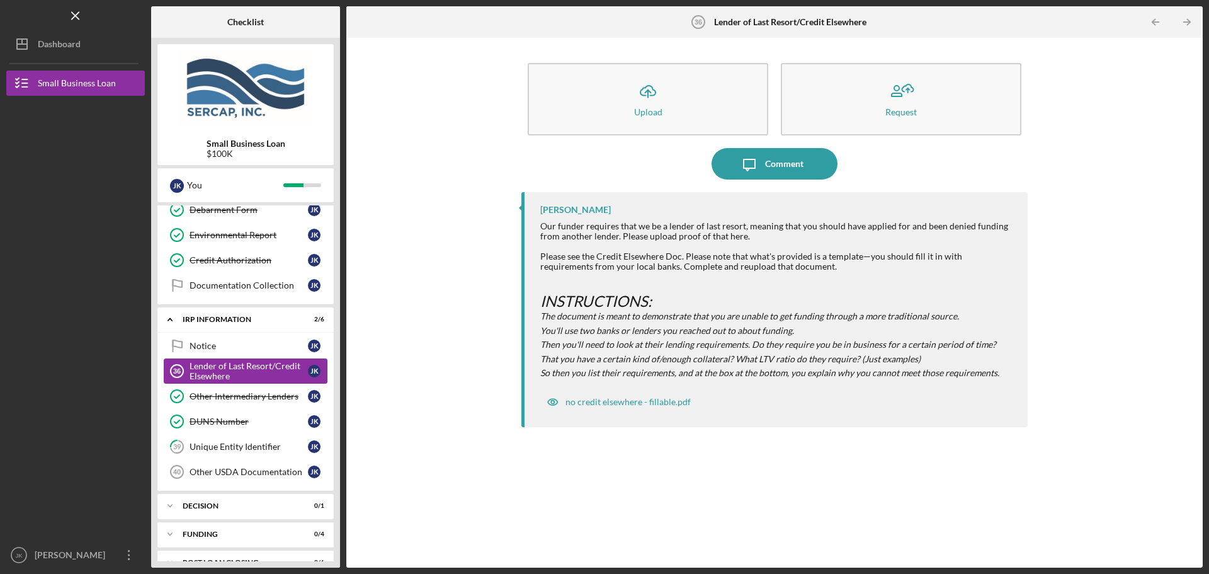
scroll to position [637, 0]
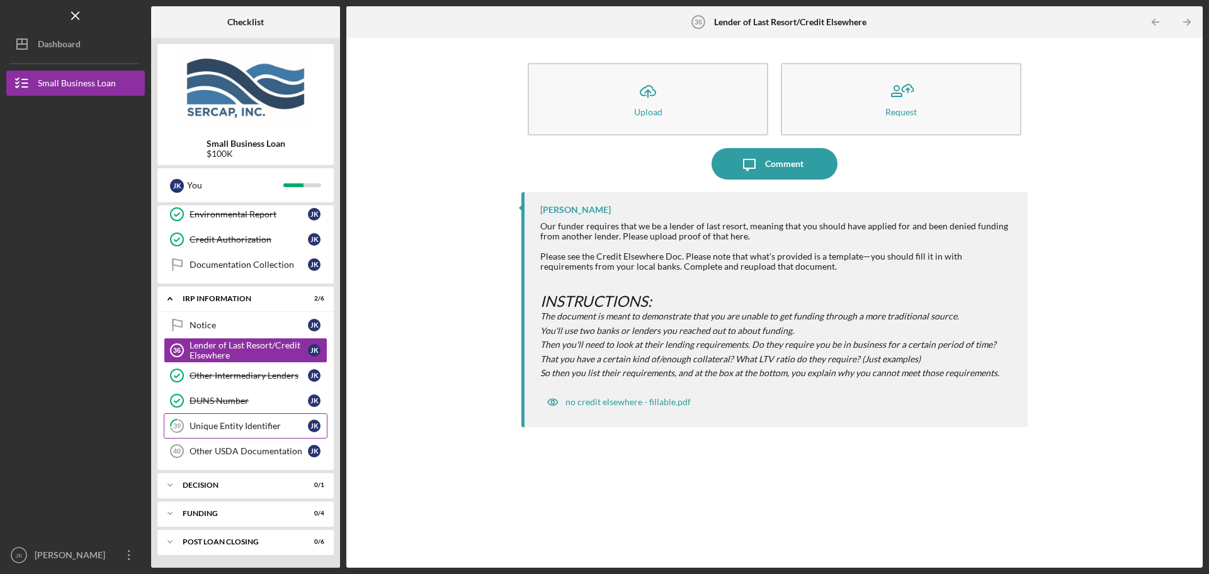
click at [263, 421] on div "Unique Entity Identifier" at bounding box center [249, 426] width 118 height 10
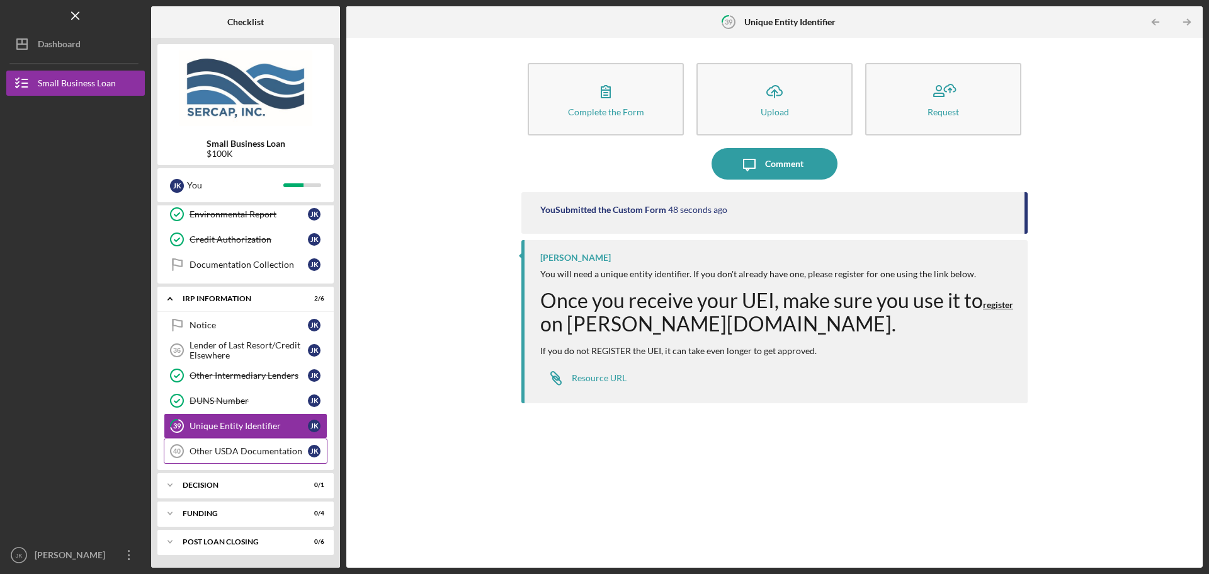
click at [271, 446] on div "Other USDA Documentation" at bounding box center [249, 451] width 118 height 10
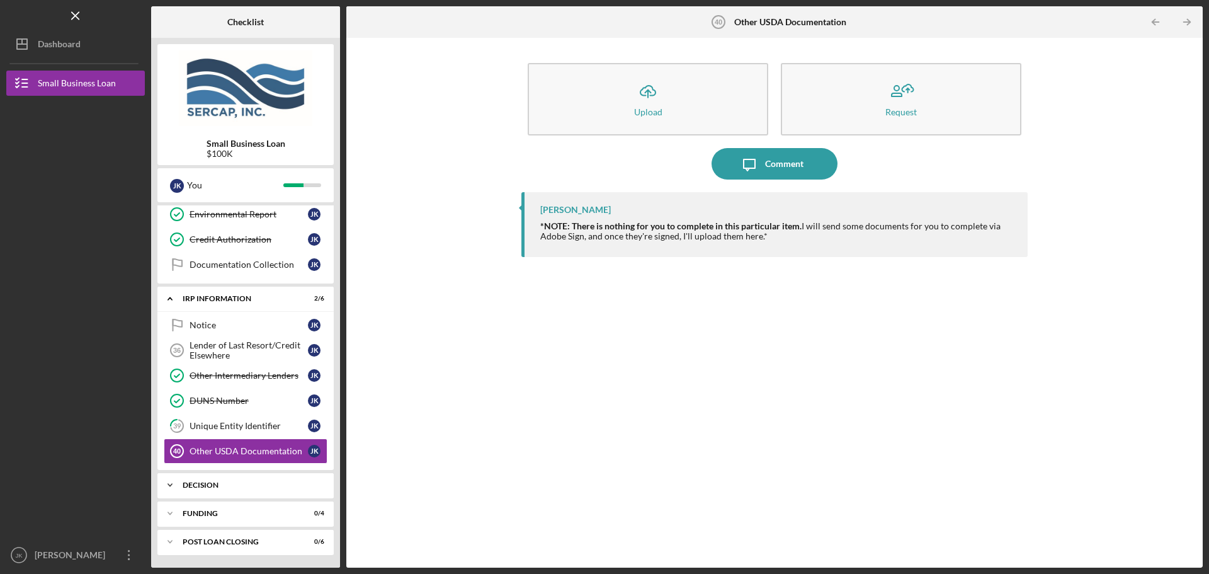
click at [255, 481] on div "Decision" at bounding box center [250, 485] width 135 height 8
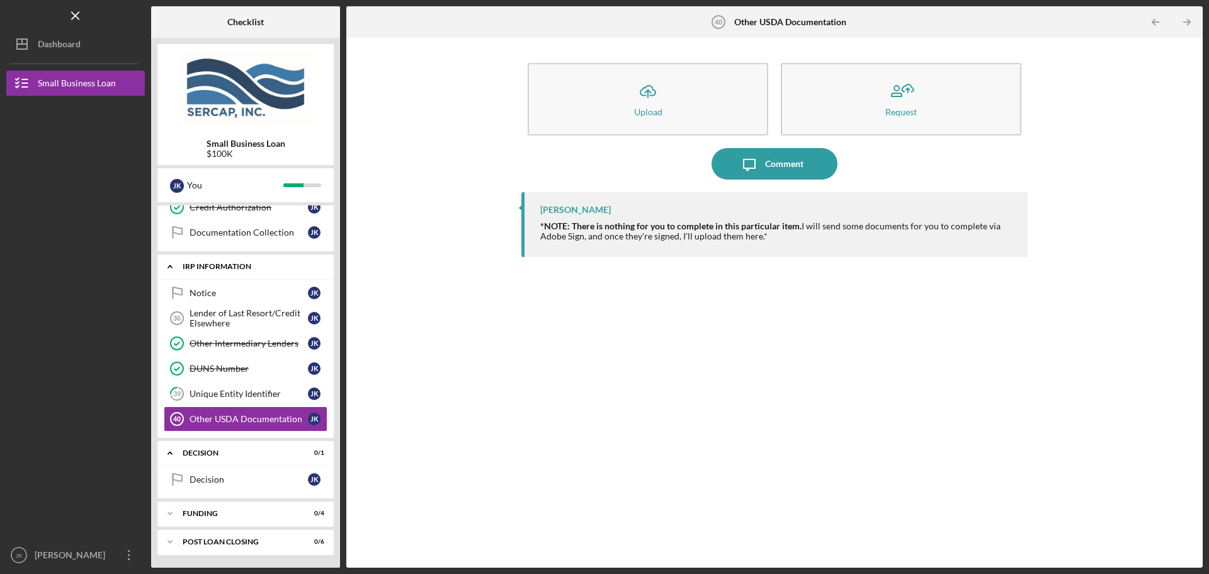
click at [253, 263] on div "IRP Information" at bounding box center [250, 267] width 135 height 8
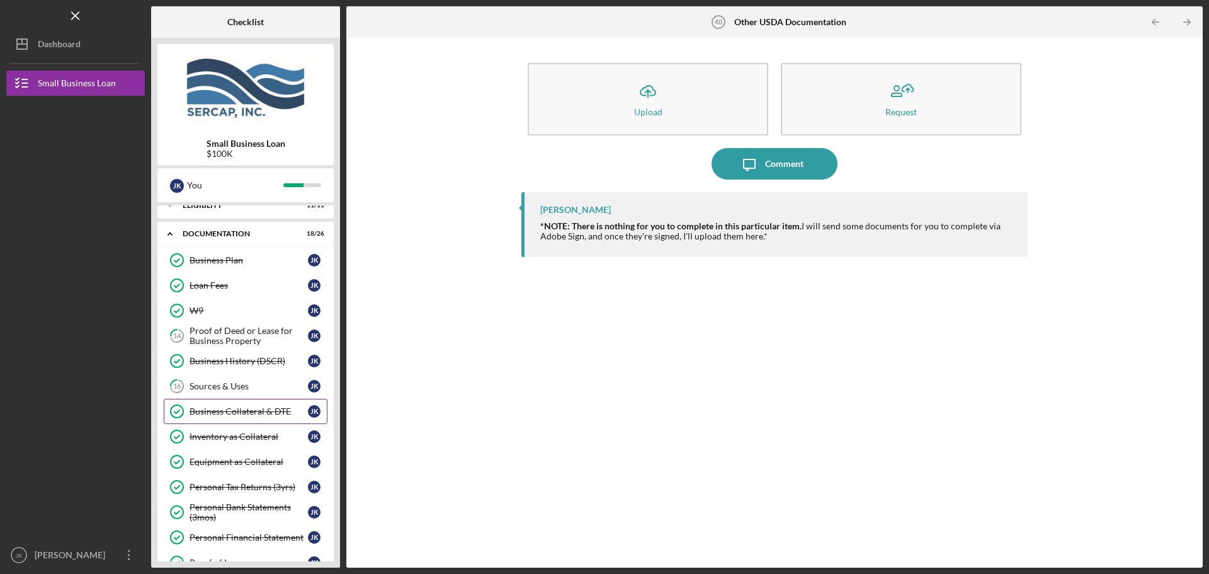
scroll to position [0, 0]
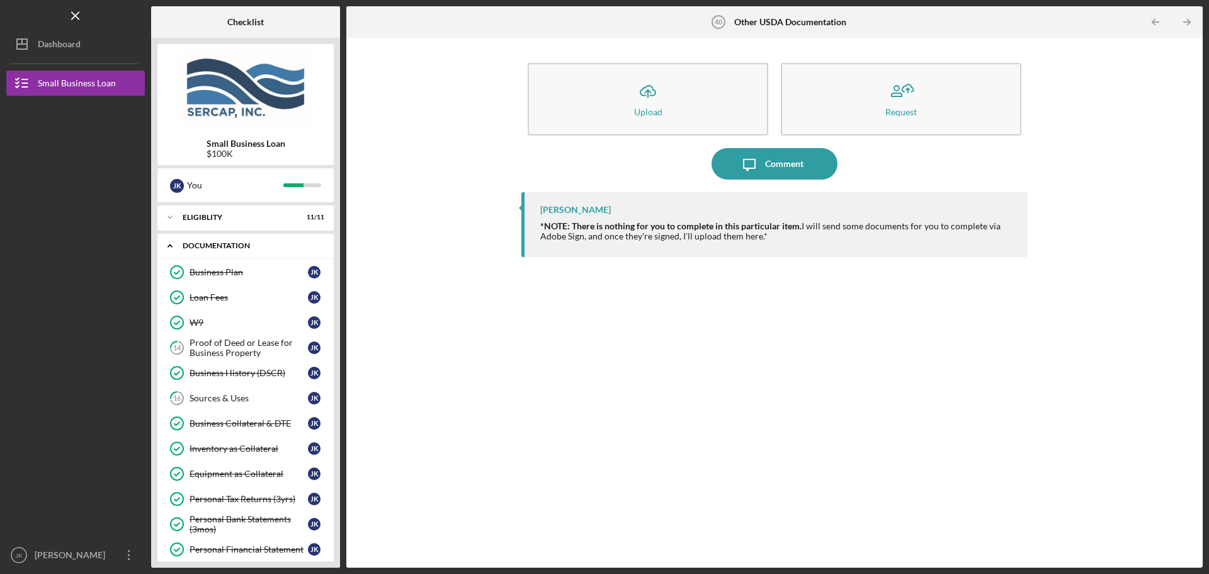
click at [253, 241] on div "Icon/Expander Documentation 18 / 26" at bounding box center [245, 246] width 176 height 26
